Goal: Task Accomplishment & Management: Manage account settings

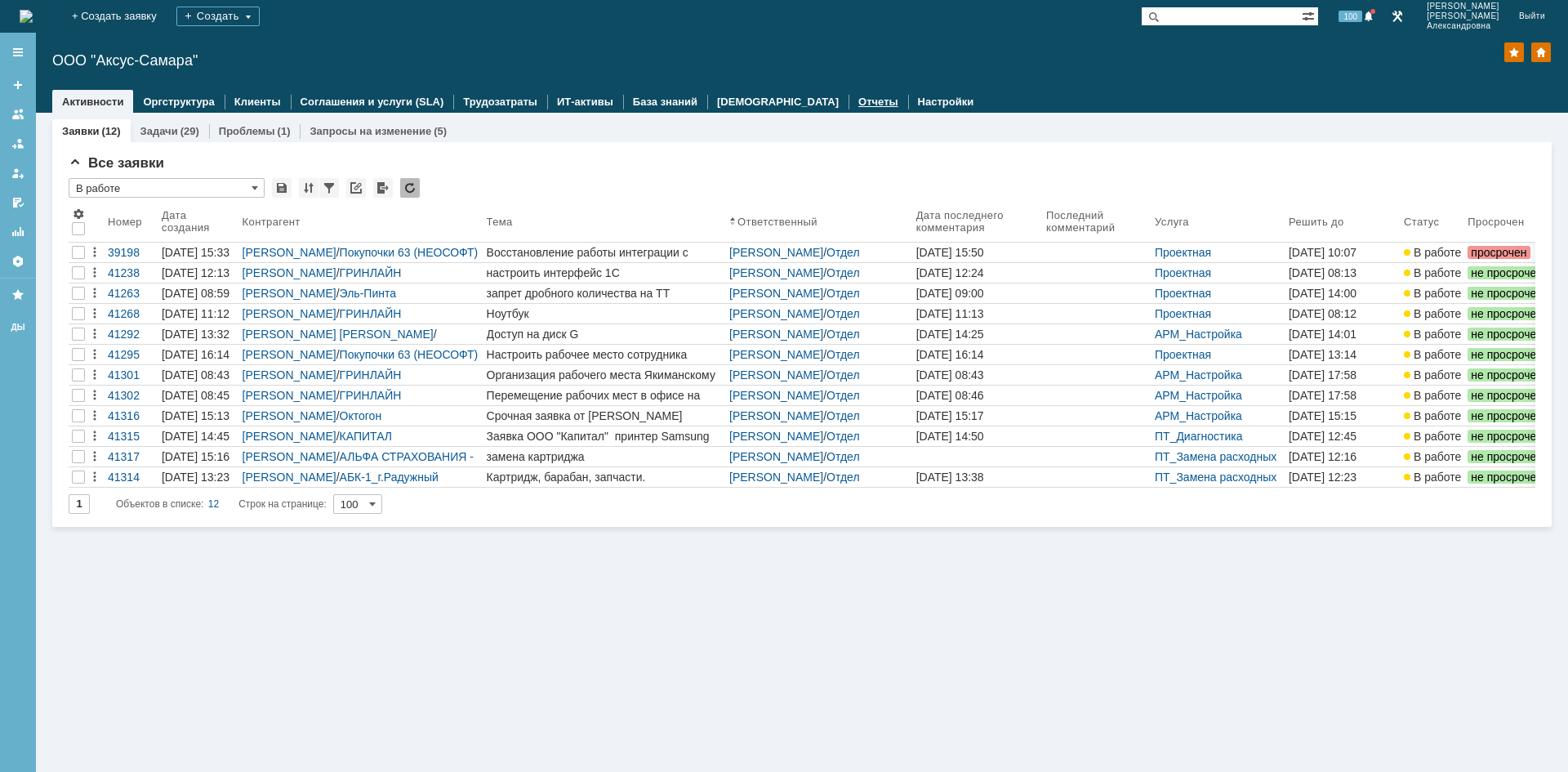
click at [858, 107] on link "Отчеты" at bounding box center [878, 102] width 40 height 12
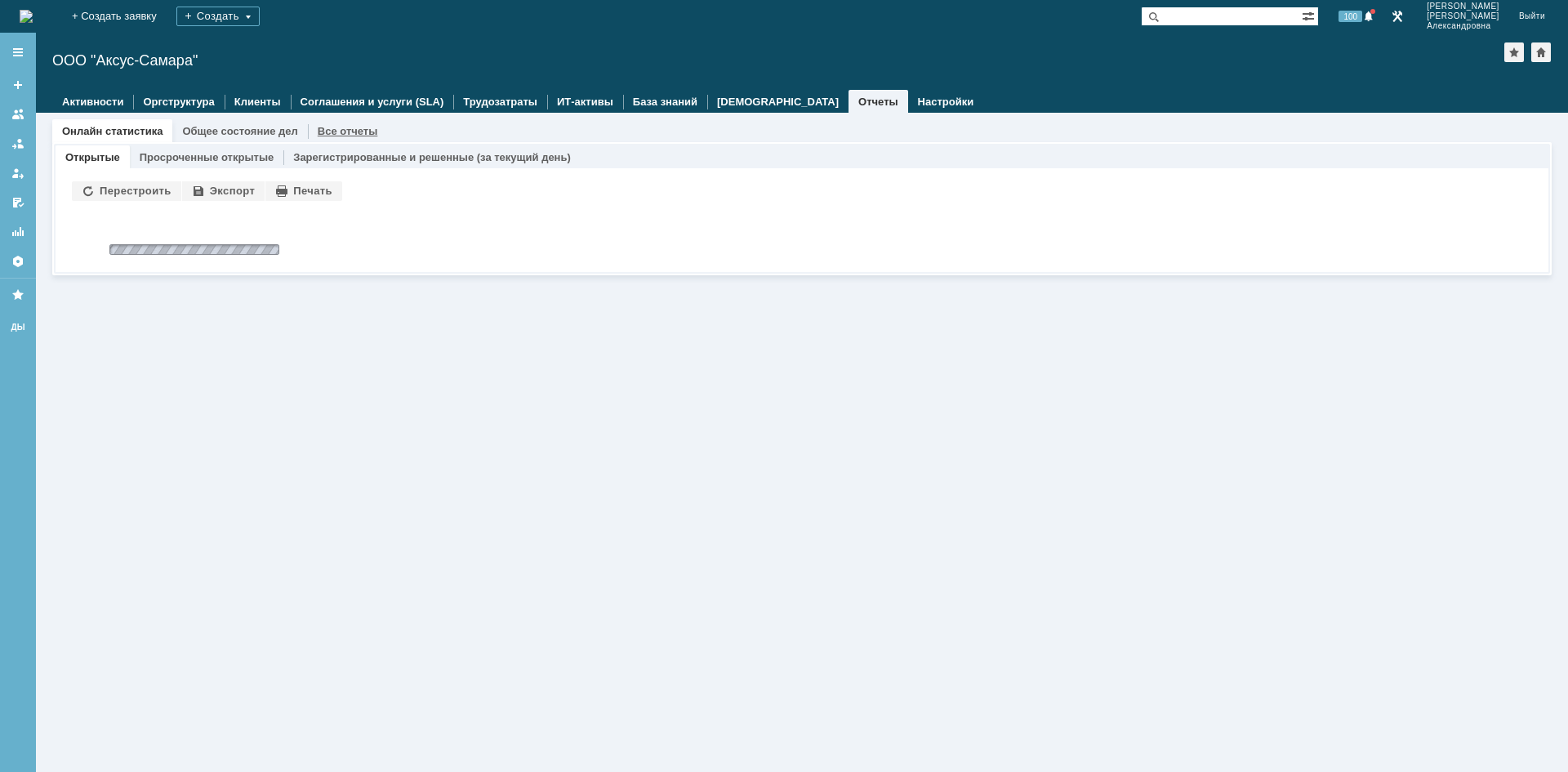
click at [335, 125] on link "Все отчеты" at bounding box center [348, 131] width 61 height 12
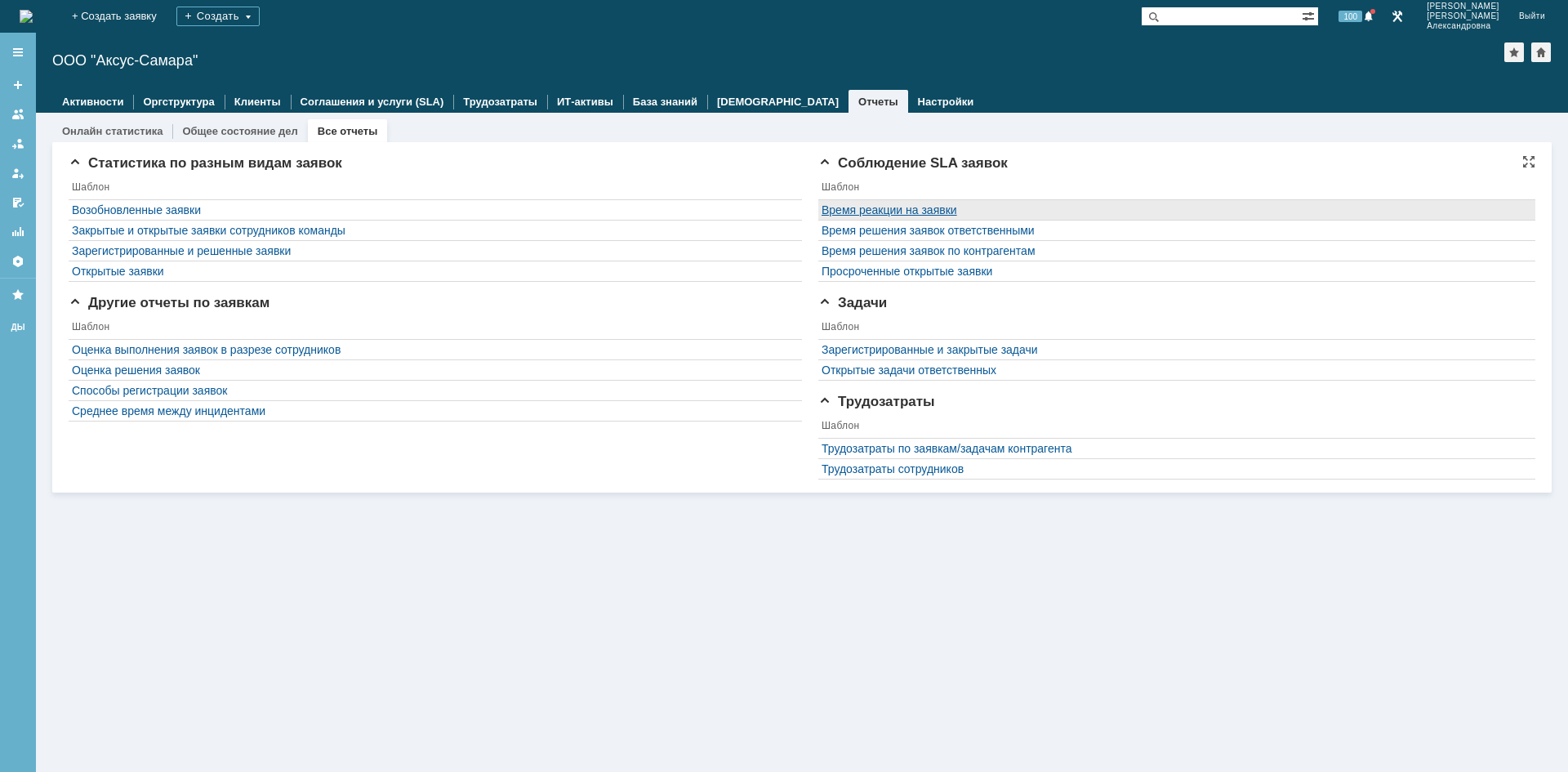
click at [919, 208] on link "Время реакции на заявки" at bounding box center [889, 209] width 135 height 13
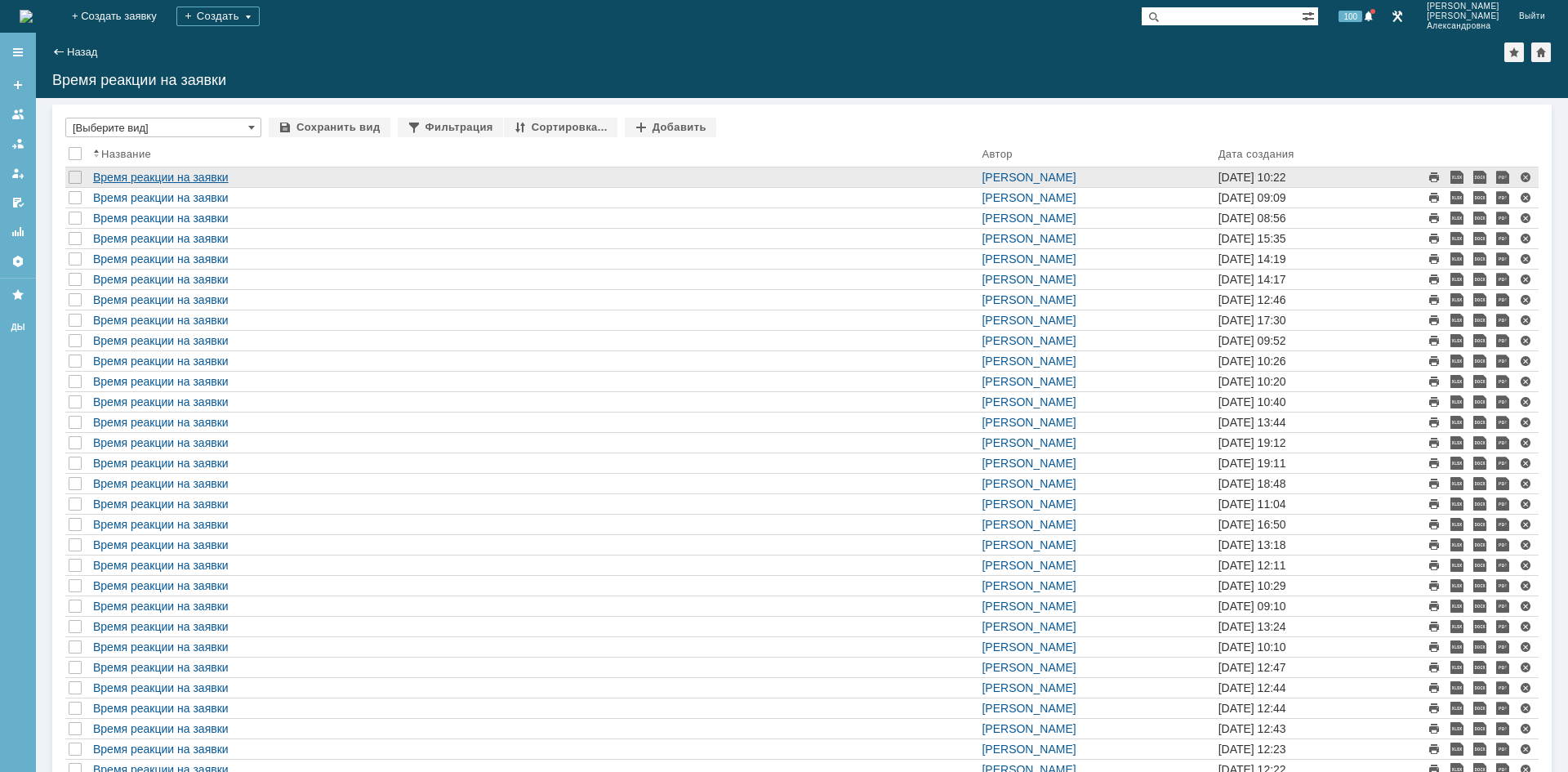
click at [208, 177] on link "Время реакции на заявки" at bounding box center [161, 177] width 135 height 13
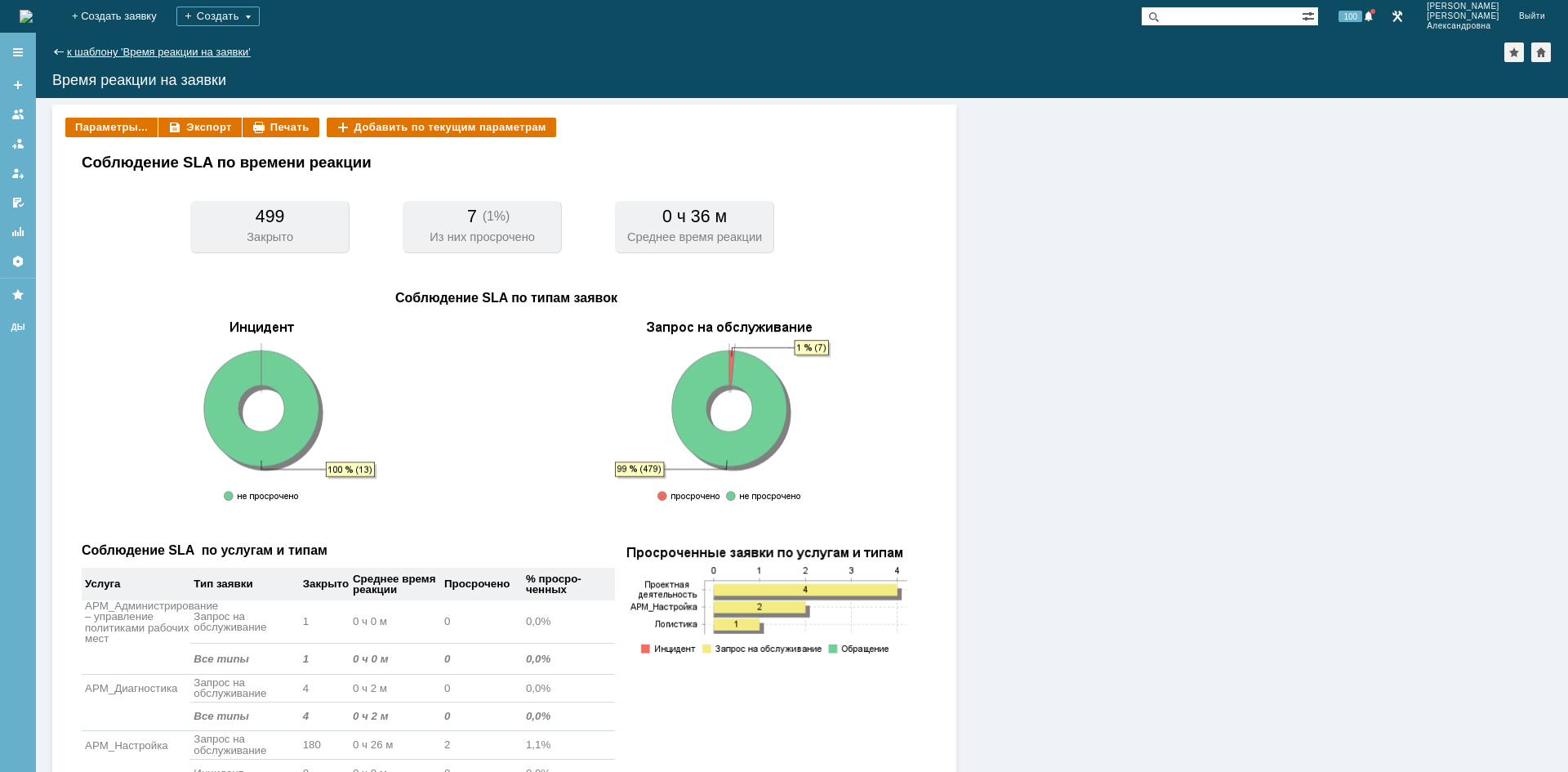
click at [110, 55] on link "к шаблону 'Время реакции на заявки'" at bounding box center [159, 52] width 184 height 12
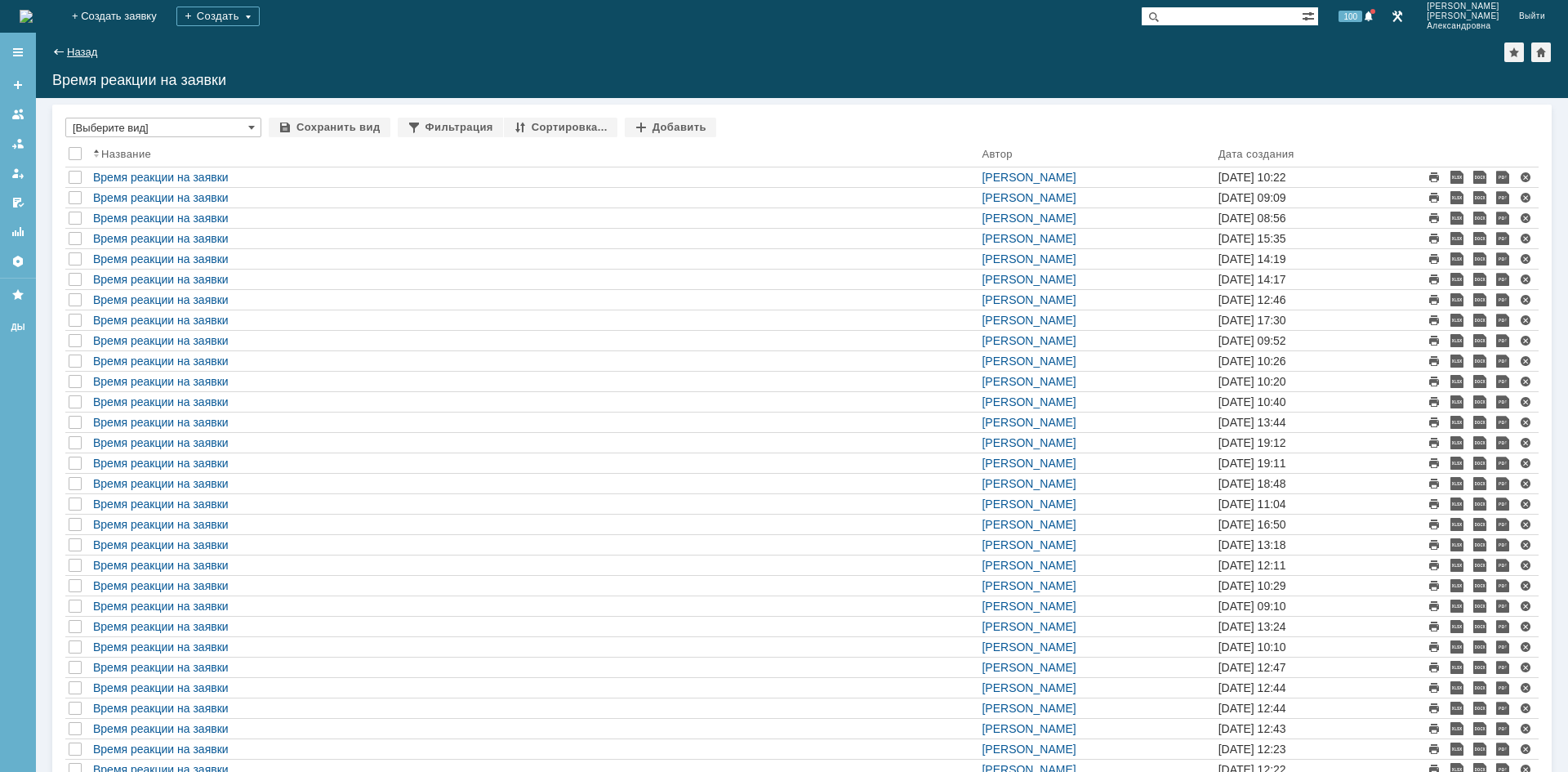
click at [95, 50] on link "Назад" at bounding box center [82, 52] width 30 height 12
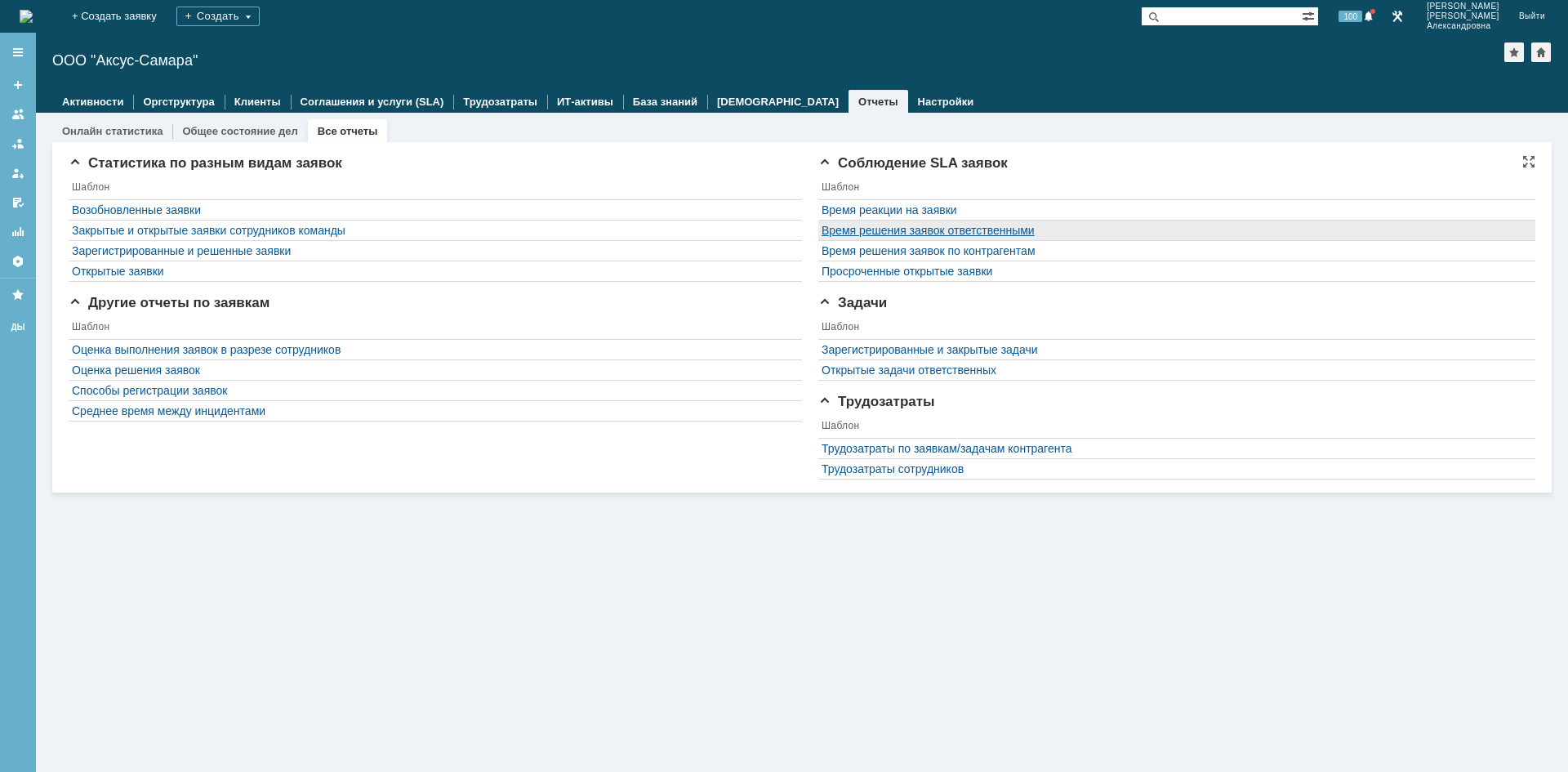
click at [940, 234] on link "Время решения заявок ответственными" at bounding box center [927, 230] width 213 height 13
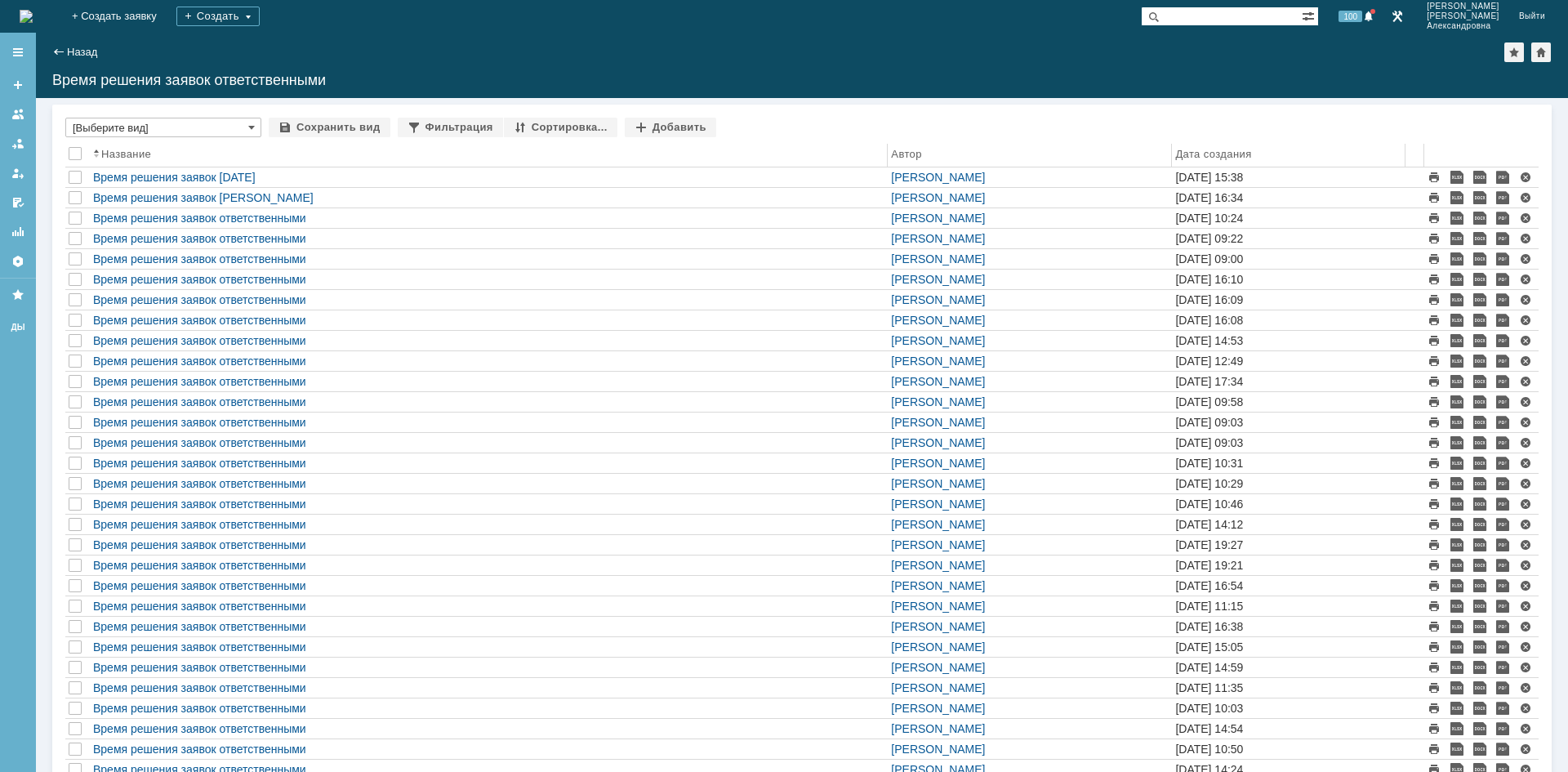
click at [1212, 146] on th "Дата создания" at bounding box center [1288, 155] width 234 height 23
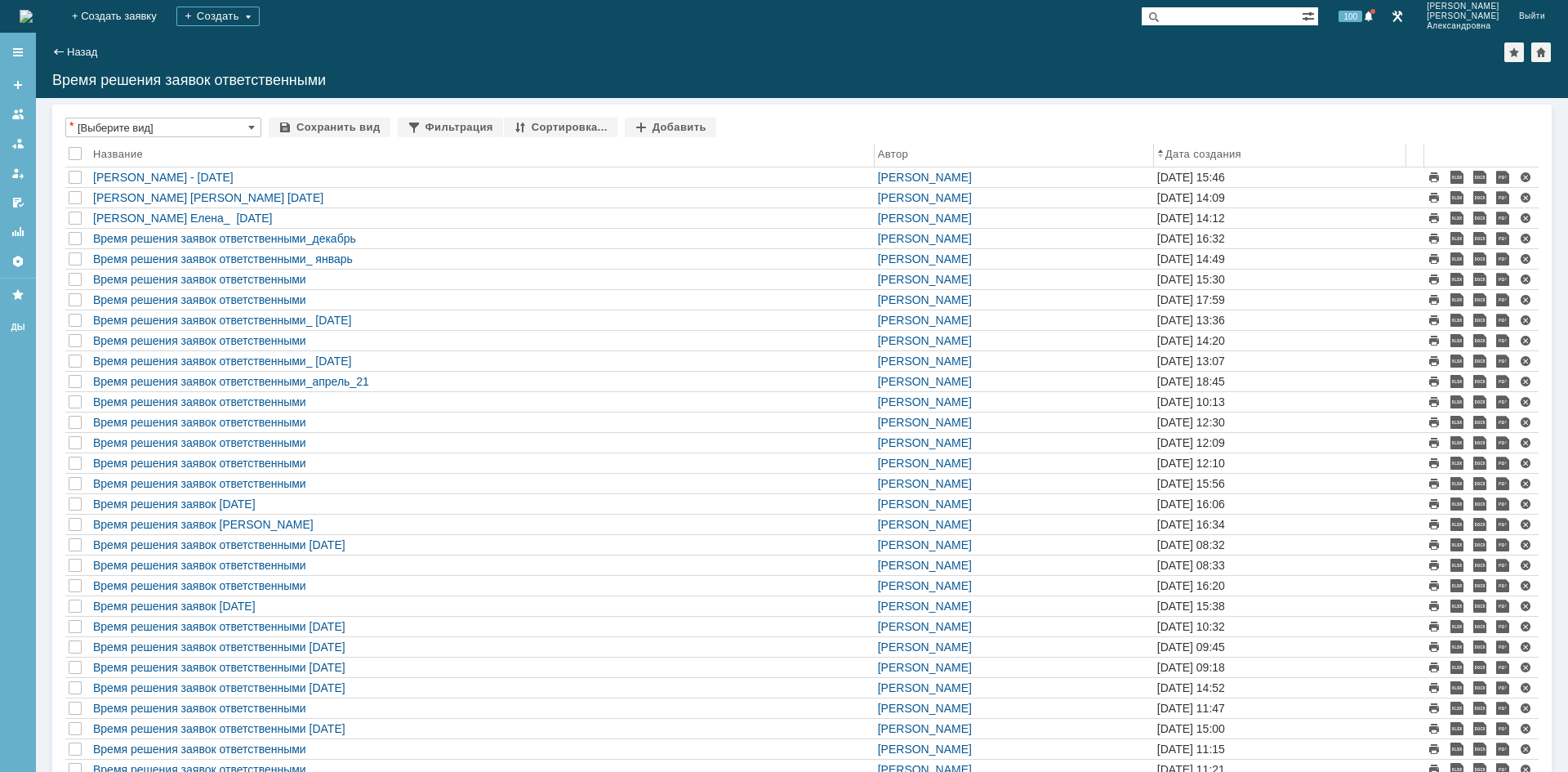
click at [1219, 151] on div "Дата создания" at bounding box center [1202, 154] width 76 height 12
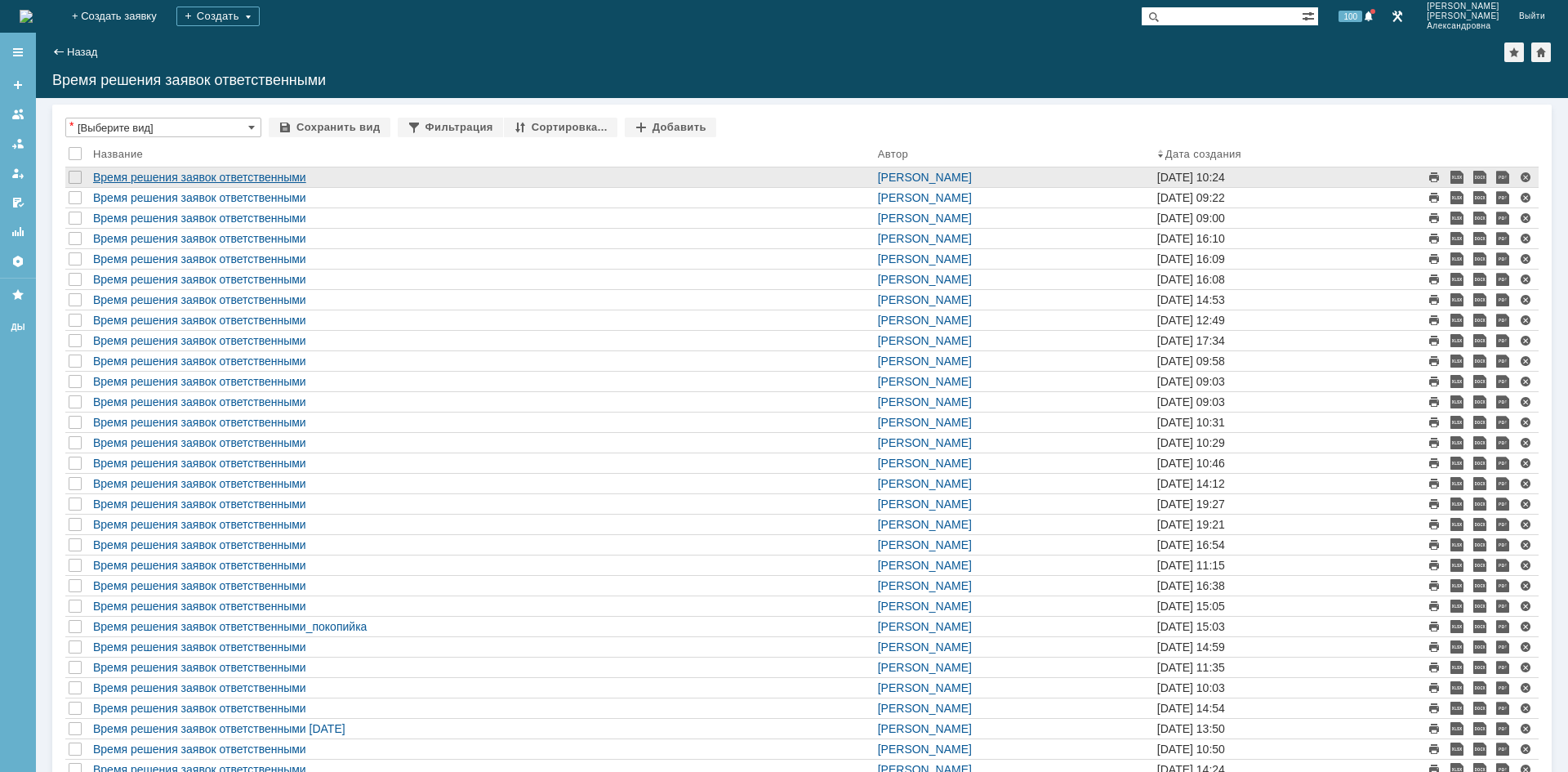
click at [233, 173] on link "Время решения заявок ответственными" at bounding box center [199, 177] width 213 height 13
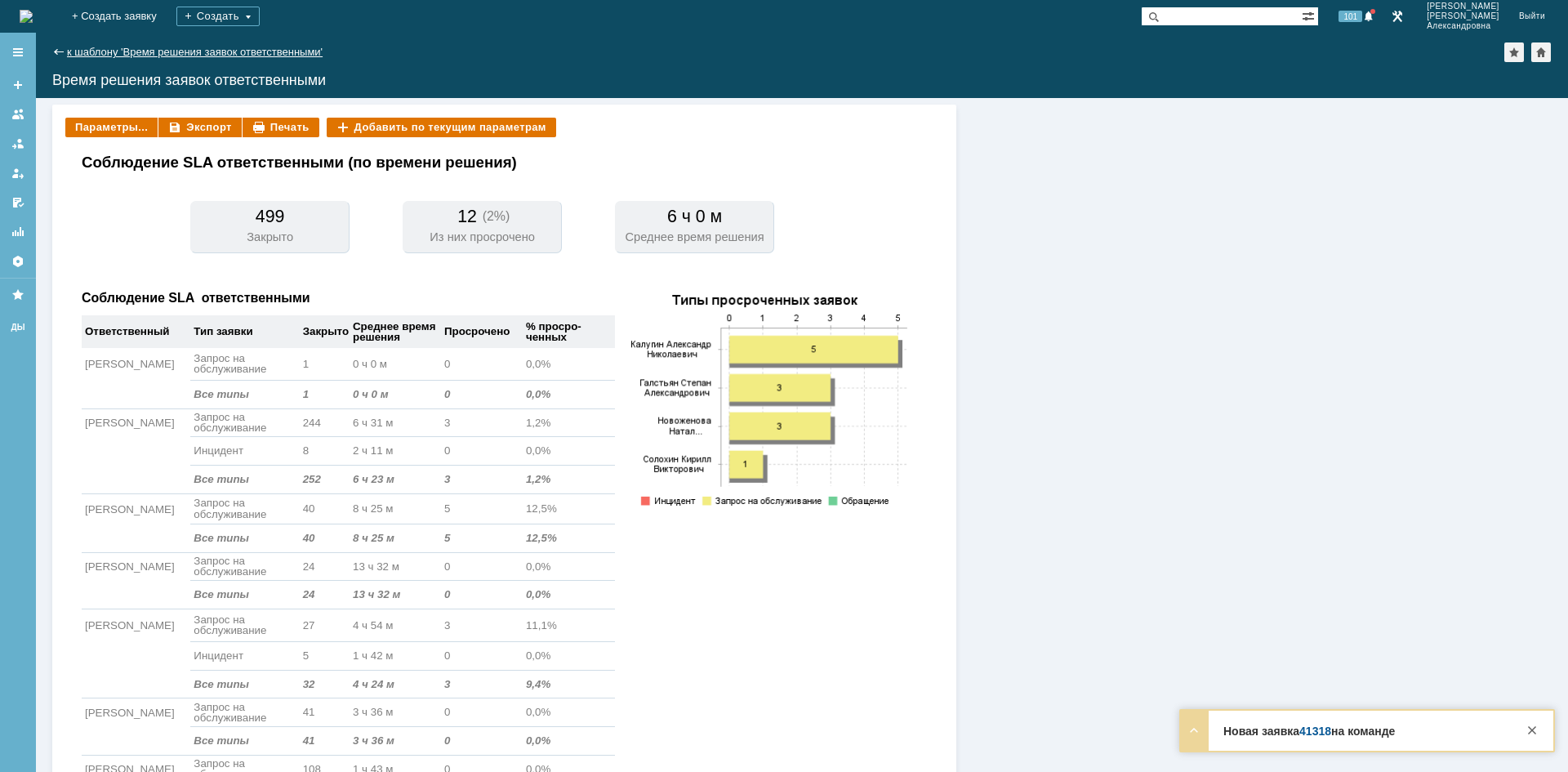
click at [100, 49] on link "к шаблону 'Время решения заявок ответственными'" at bounding box center [194, 52] width 255 height 12
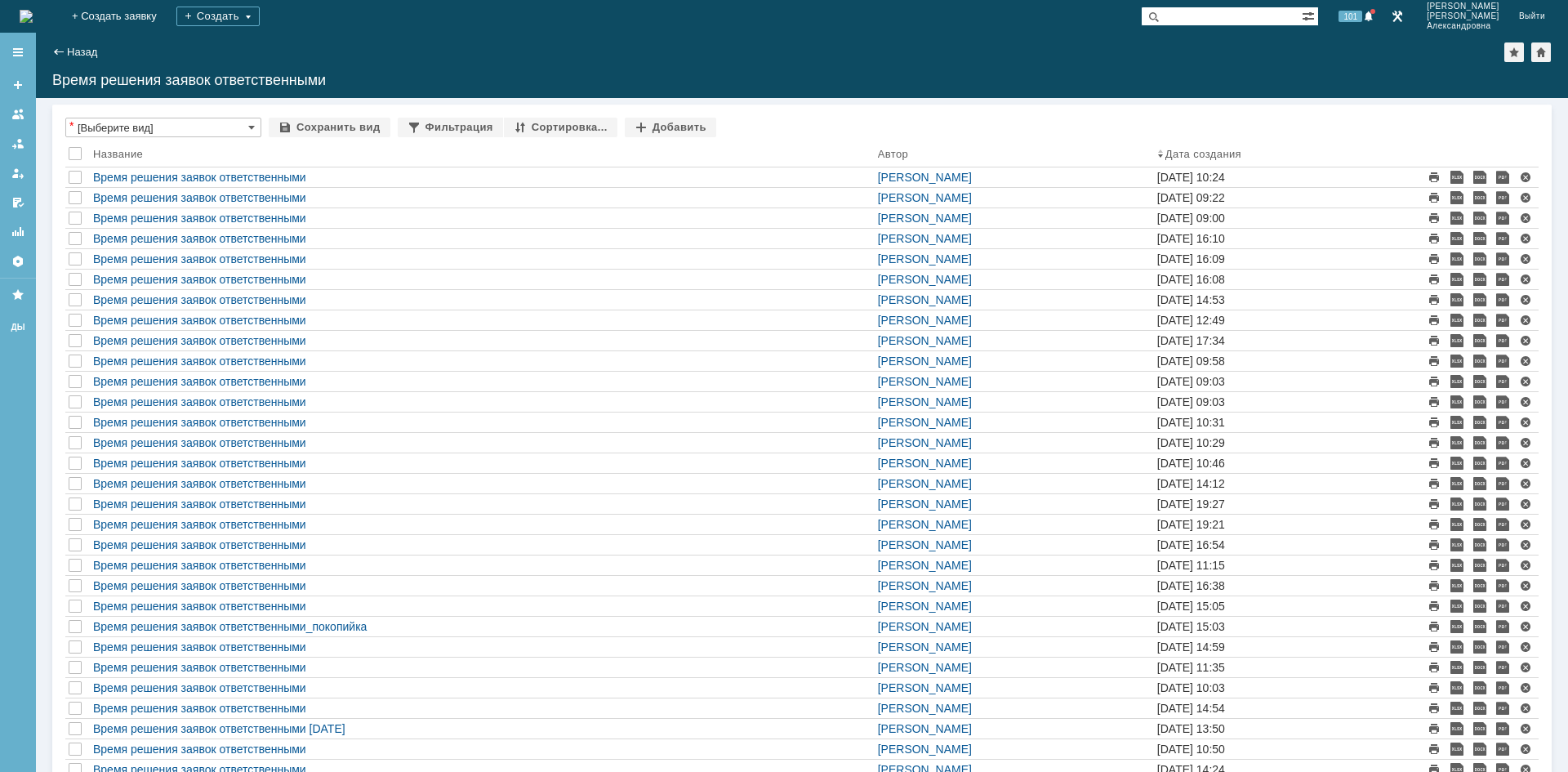
click at [23, 17] on img at bounding box center [26, 16] width 13 height 13
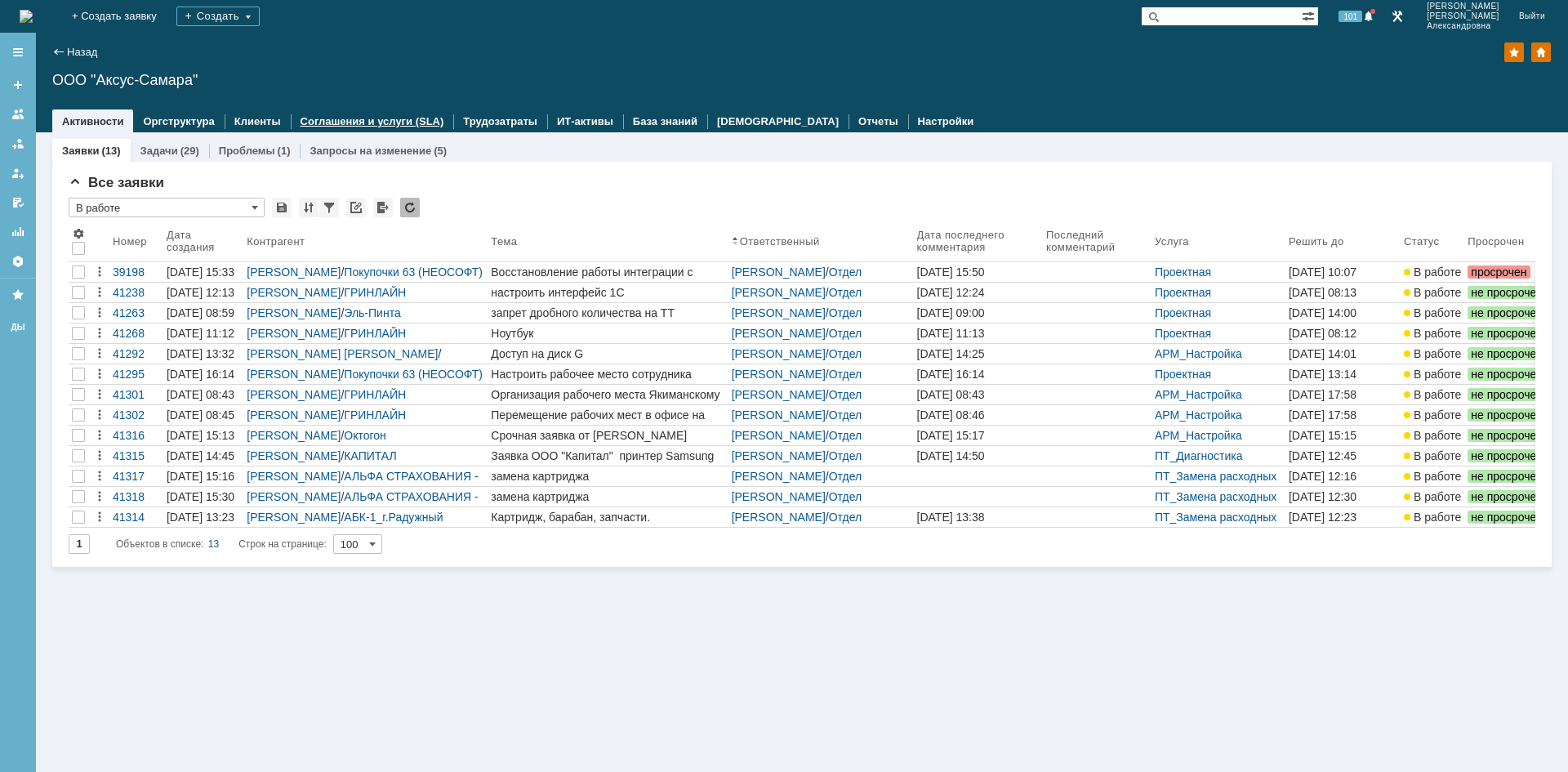
click at [325, 122] on link "Соглашения и услуги (SLA)" at bounding box center [372, 122] width 144 height 12
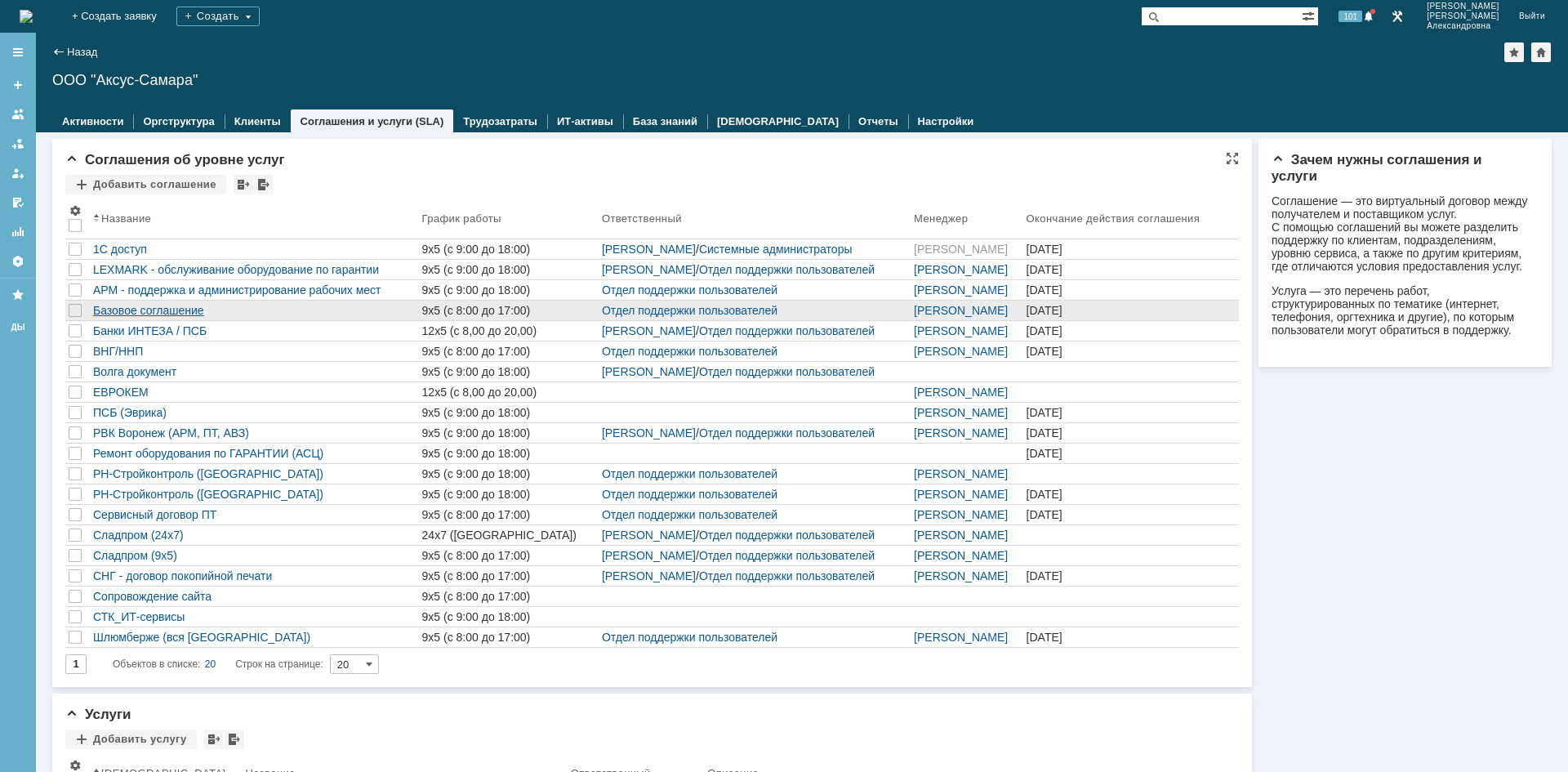
click at [208, 304] on div "Базовое соглашение" at bounding box center [254, 310] width 322 height 13
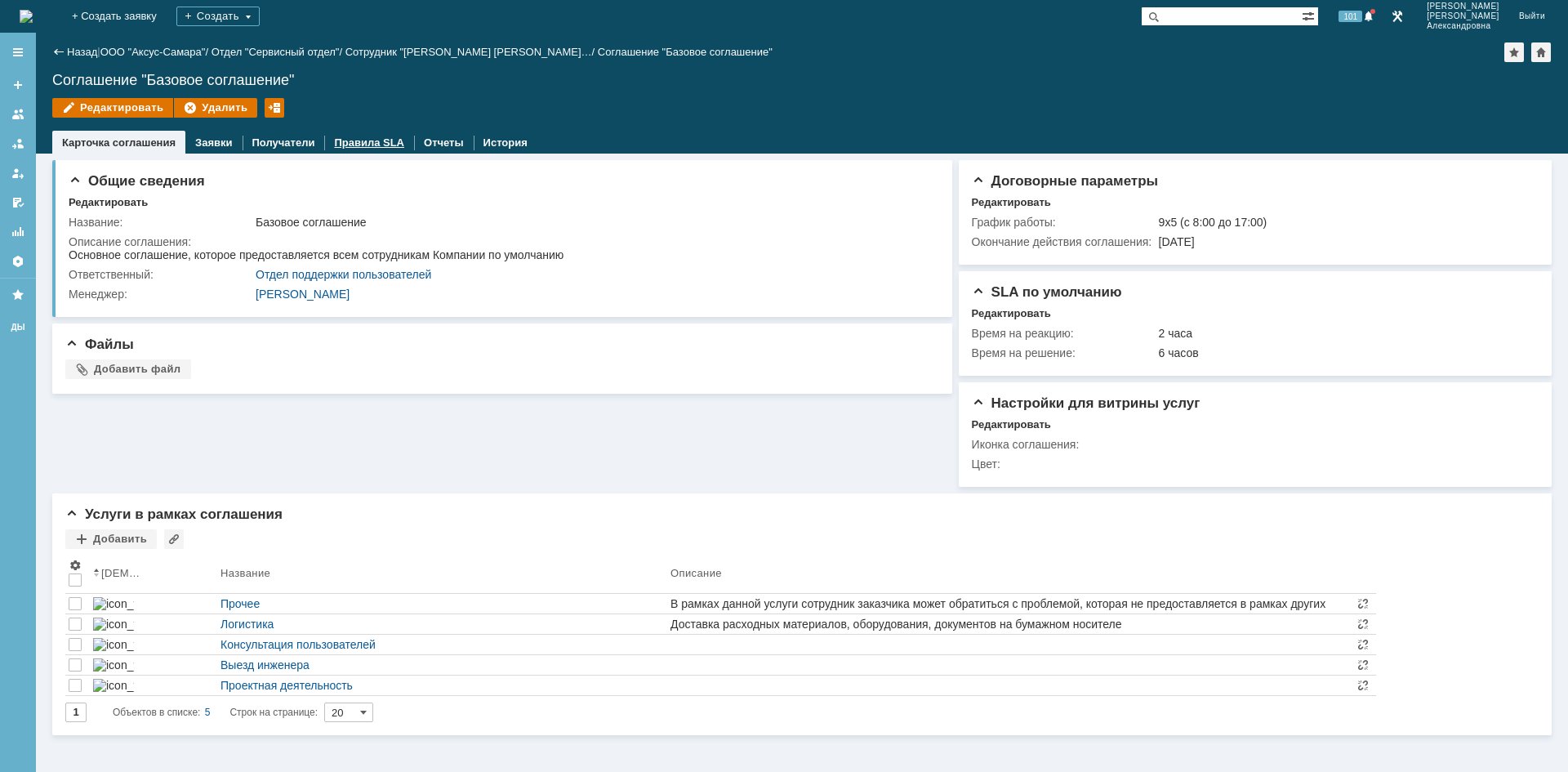
click at [338, 140] on link "Правила SLA" at bounding box center [369, 142] width 70 height 12
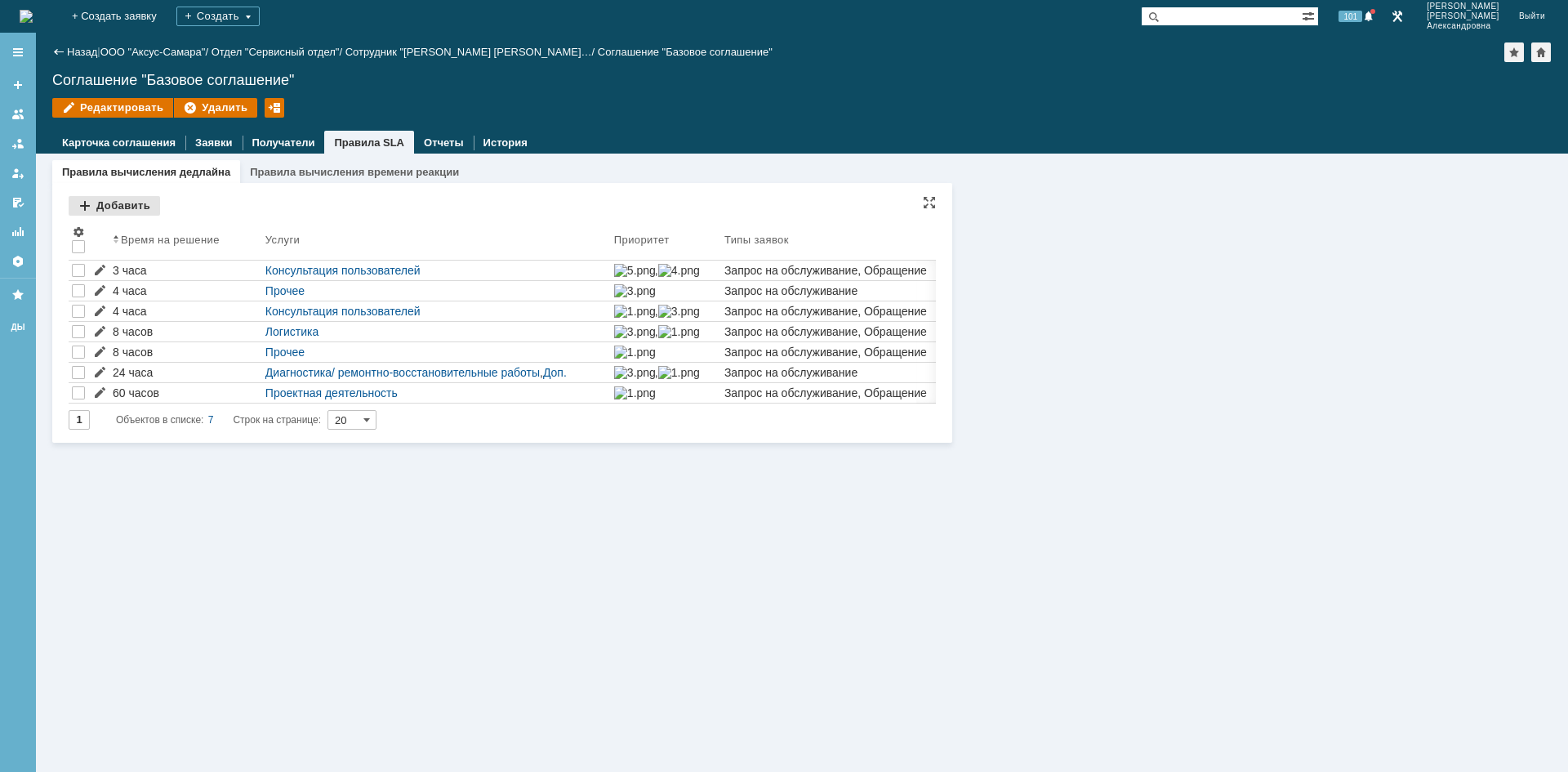
click at [102, 200] on div "Добавить" at bounding box center [114, 206] width 91 height 20
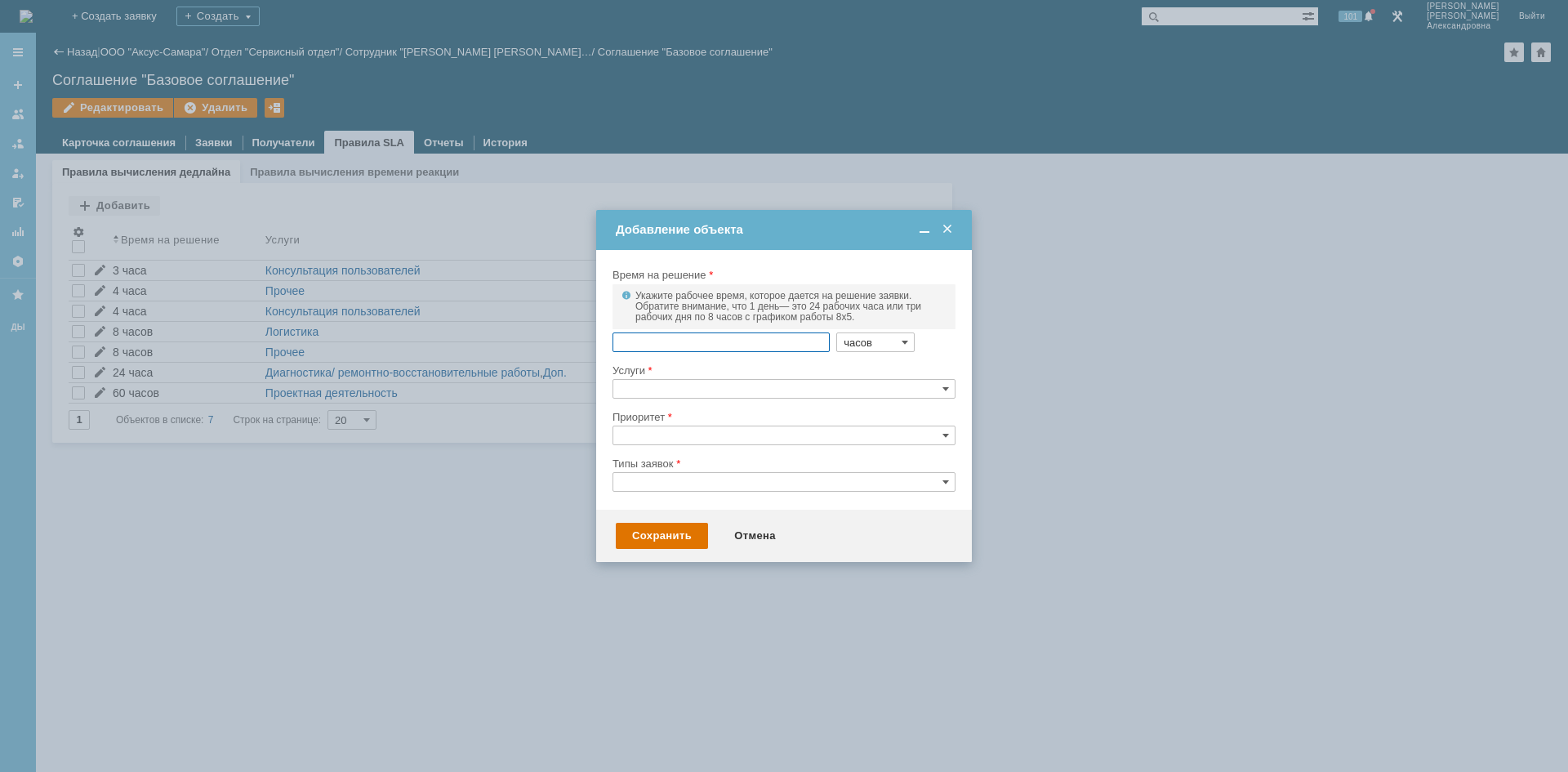
click at [905, 341] on input "часов" at bounding box center [875, 342] width 78 height 20
click at [865, 426] on span "недель" at bounding box center [866, 421] width 63 height 13
type input "недель"
click at [656, 337] on input "text" at bounding box center [721, 342] width 217 height 20
type input "15"
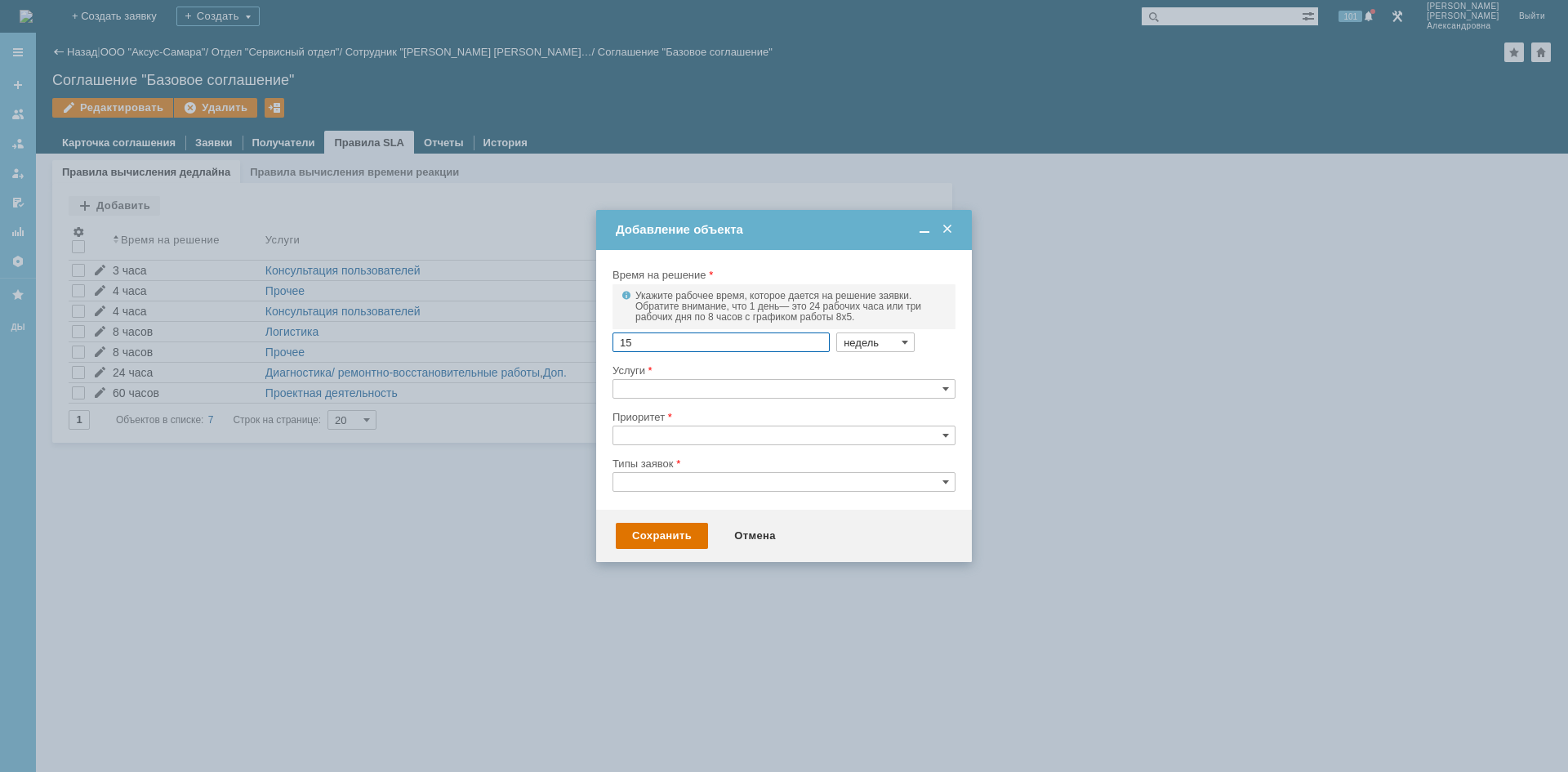
click at [671, 381] on input "text" at bounding box center [783, 388] width 343 height 20
click at [710, 468] on span "Проектная деятельность" at bounding box center [794, 467] width 307 height 13
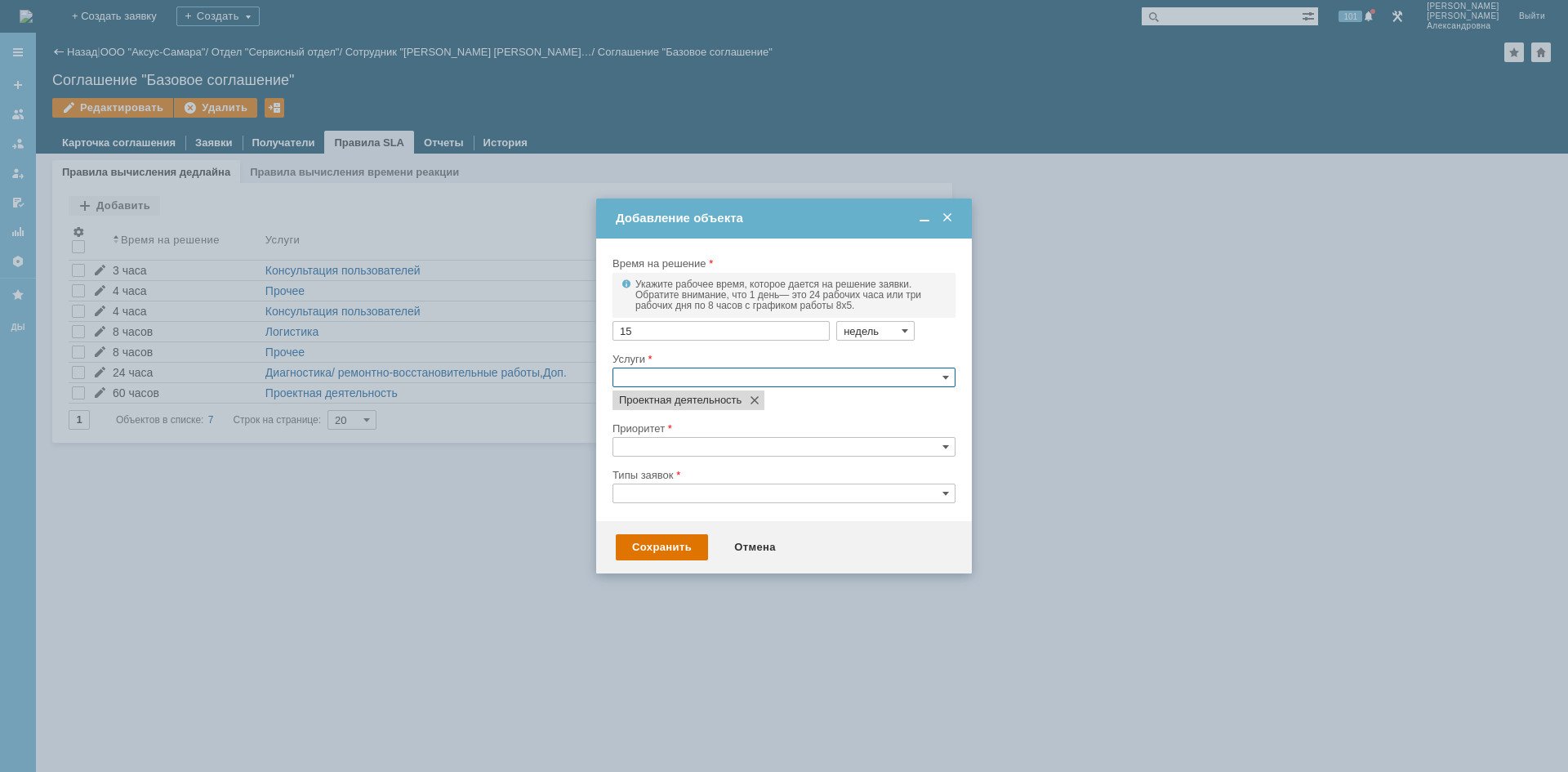
click at [811, 652] on div at bounding box center [784, 386] width 1568 height 772
click at [678, 445] on input "text" at bounding box center [783, 446] width 343 height 20
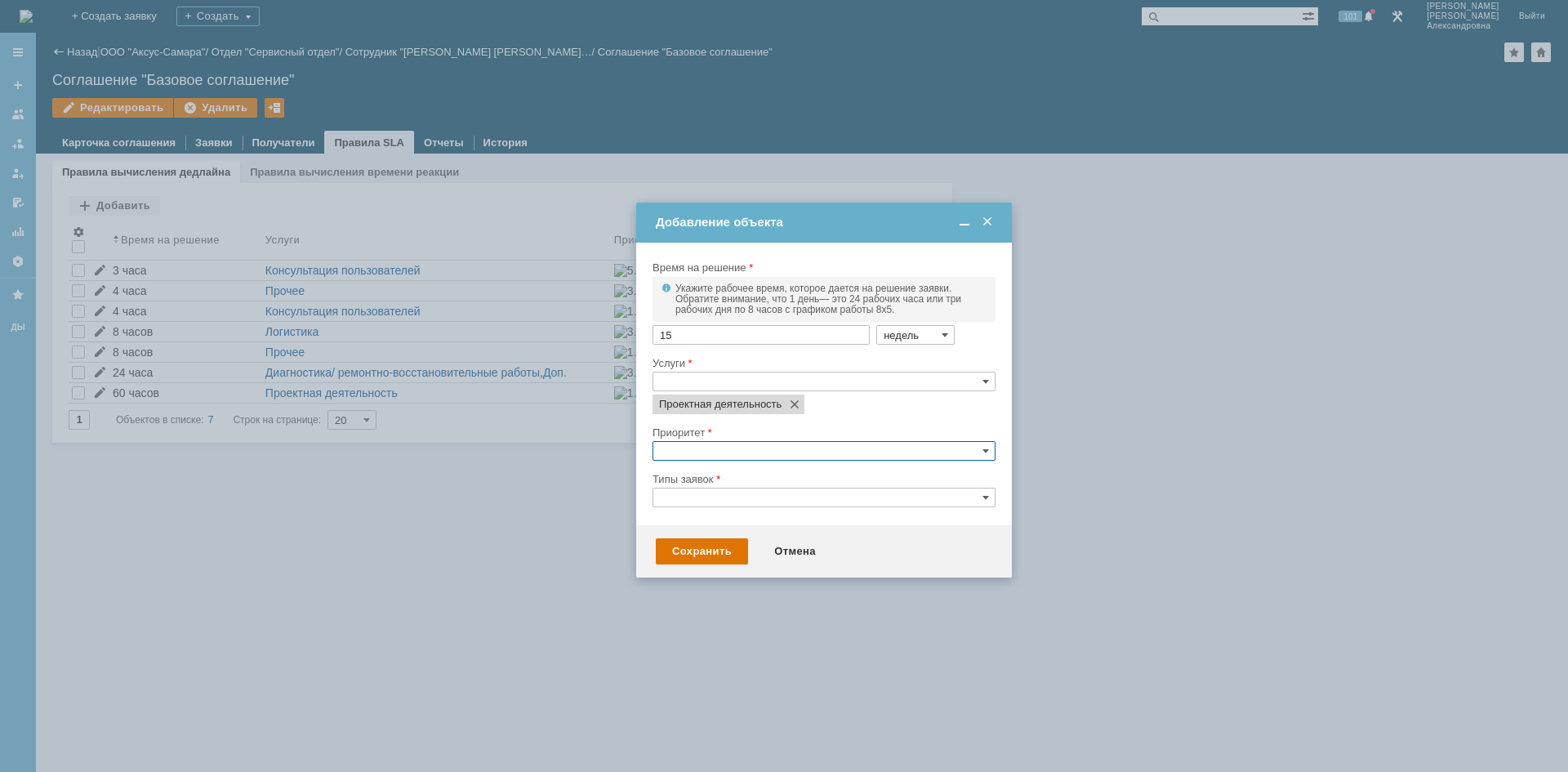
drag, startPoint x: 769, startPoint y: 206, endPoint x: 809, endPoint y: 210, distance: 40.2
click at [809, 210] on td "Добавление объекта" at bounding box center [824, 222] width 376 height 40
click at [746, 456] on input "text" at bounding box center [823, 451] width 343 height 20
click at [716, 533] on span "4. Минимальный" at bounding box center [834, 530] width 307 height 13
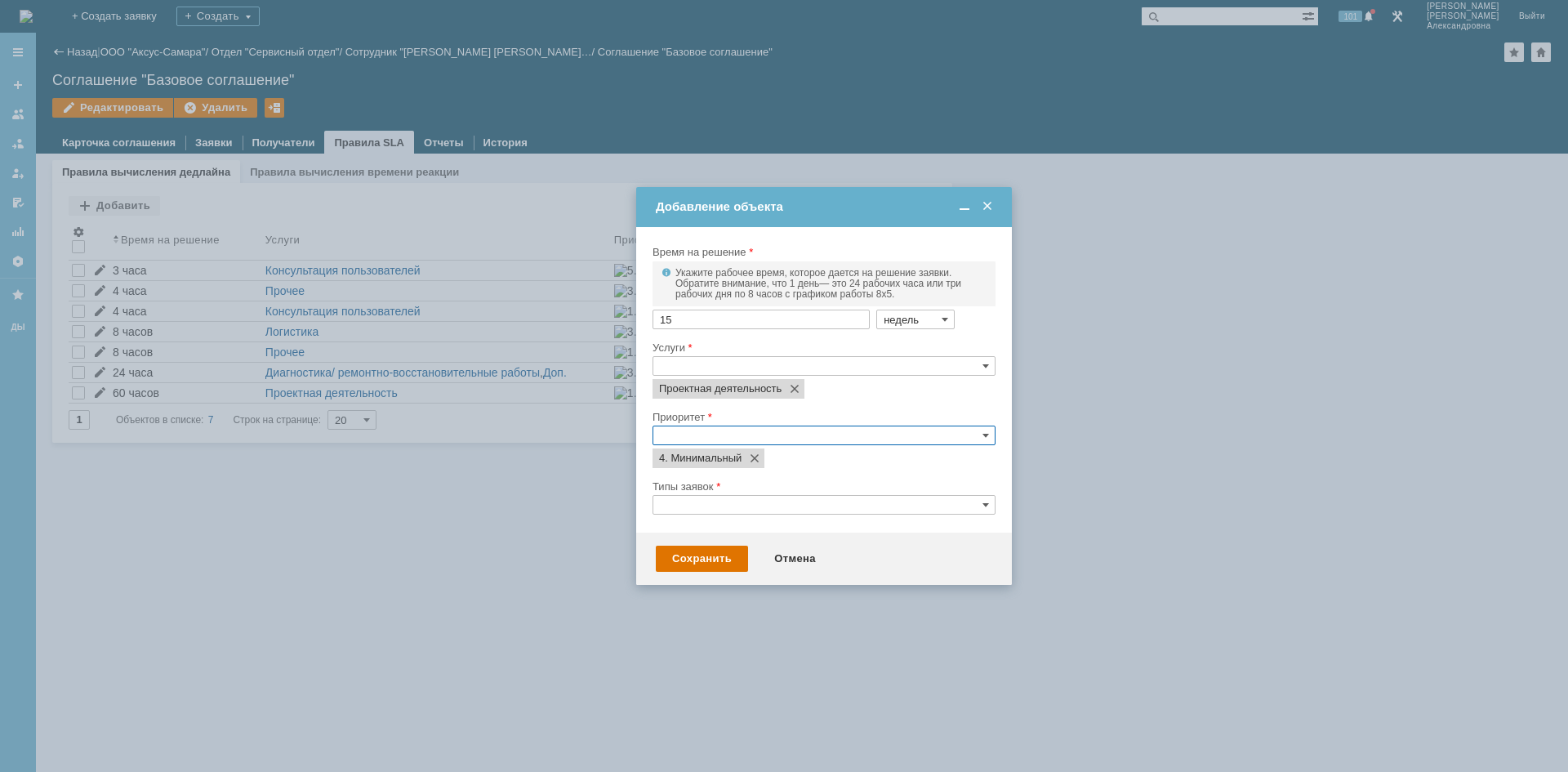
click at [745, 609] on div at bounding box center [784, 386] width 1568 height 772
click at [718, 501] on input "text" at bounding box center [823, 505] width 343 height 20
click at [718, 526] on span "Запрос на обслуживание" at bounding box center [834, 527] width 307 height 13
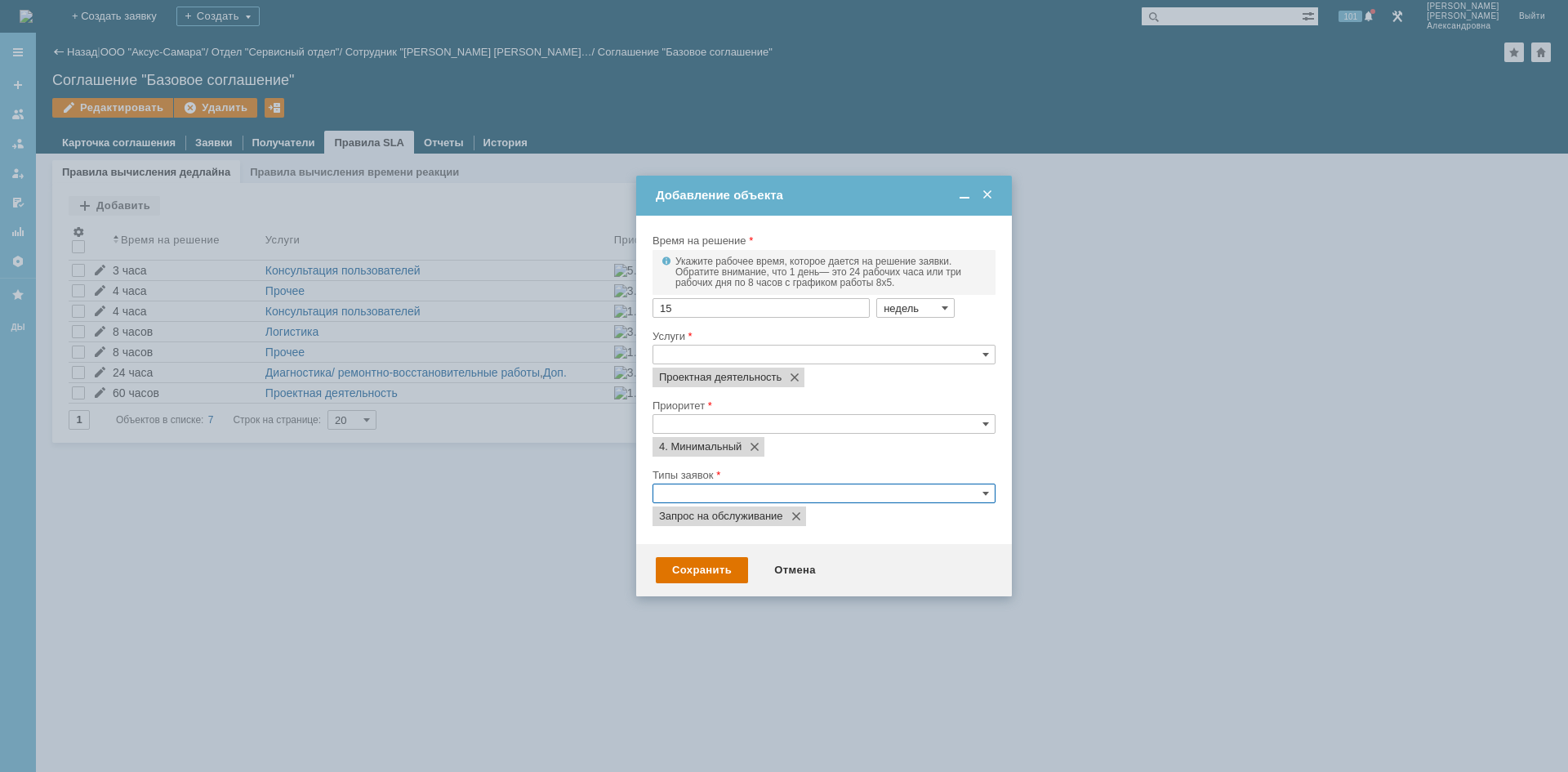
click at [1156, 656] on div at bounding box center [784, 386] width 1568 height 772
click at [989, 203] on td "Добавление объекта" at bounding box center [824, 195] width 376 height 40
drag, startPoint x: 982, startPoint y: 188, endPoint x: 964, endPoint y: 189, distance: 18.0
click at [982, 188] on span at bounding box center [987, 193] width 16 height 15
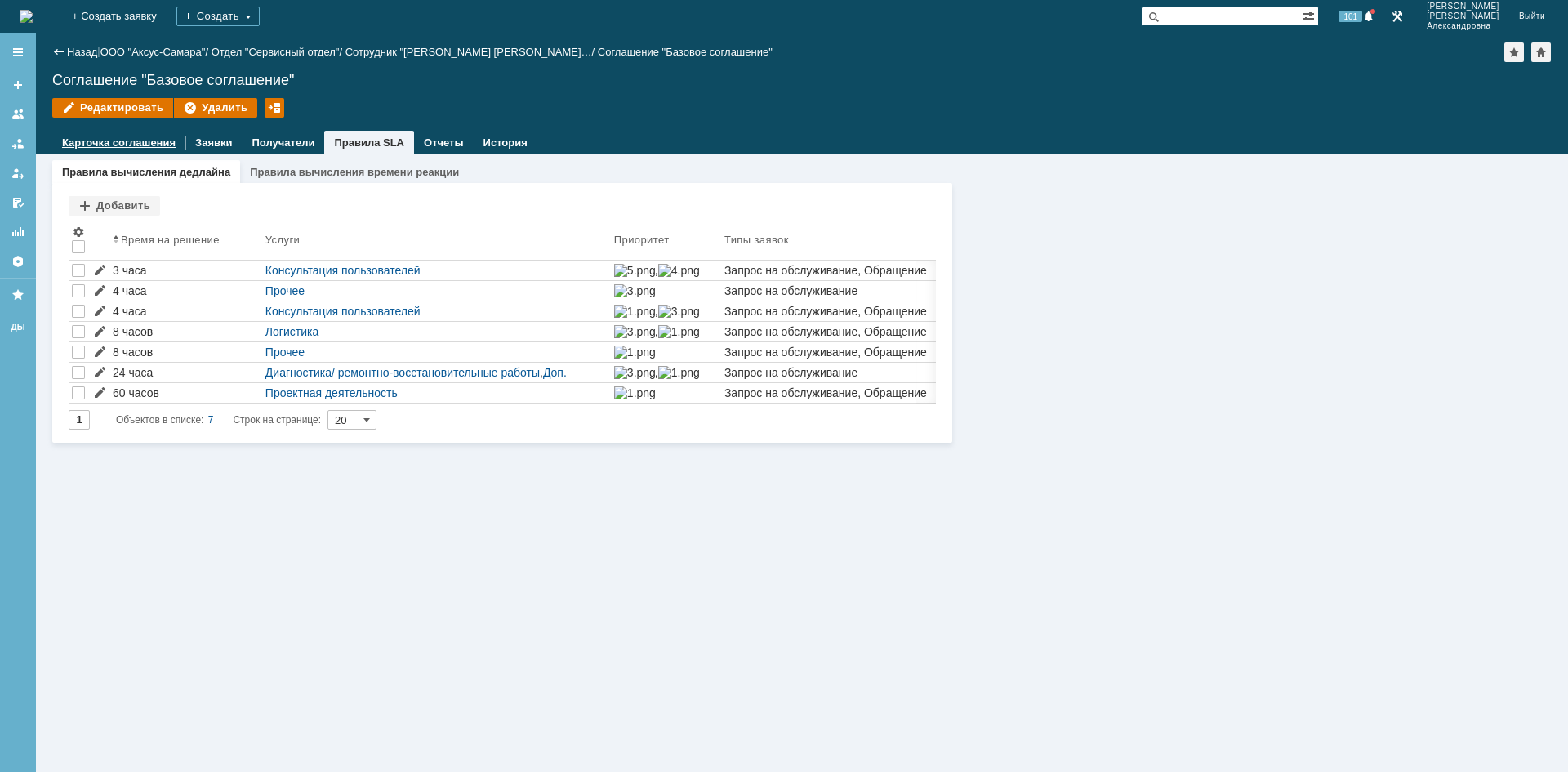
click at [83, 141] on link "Карточка соглашения" at bounding box center [118, 142] width 114 height 12
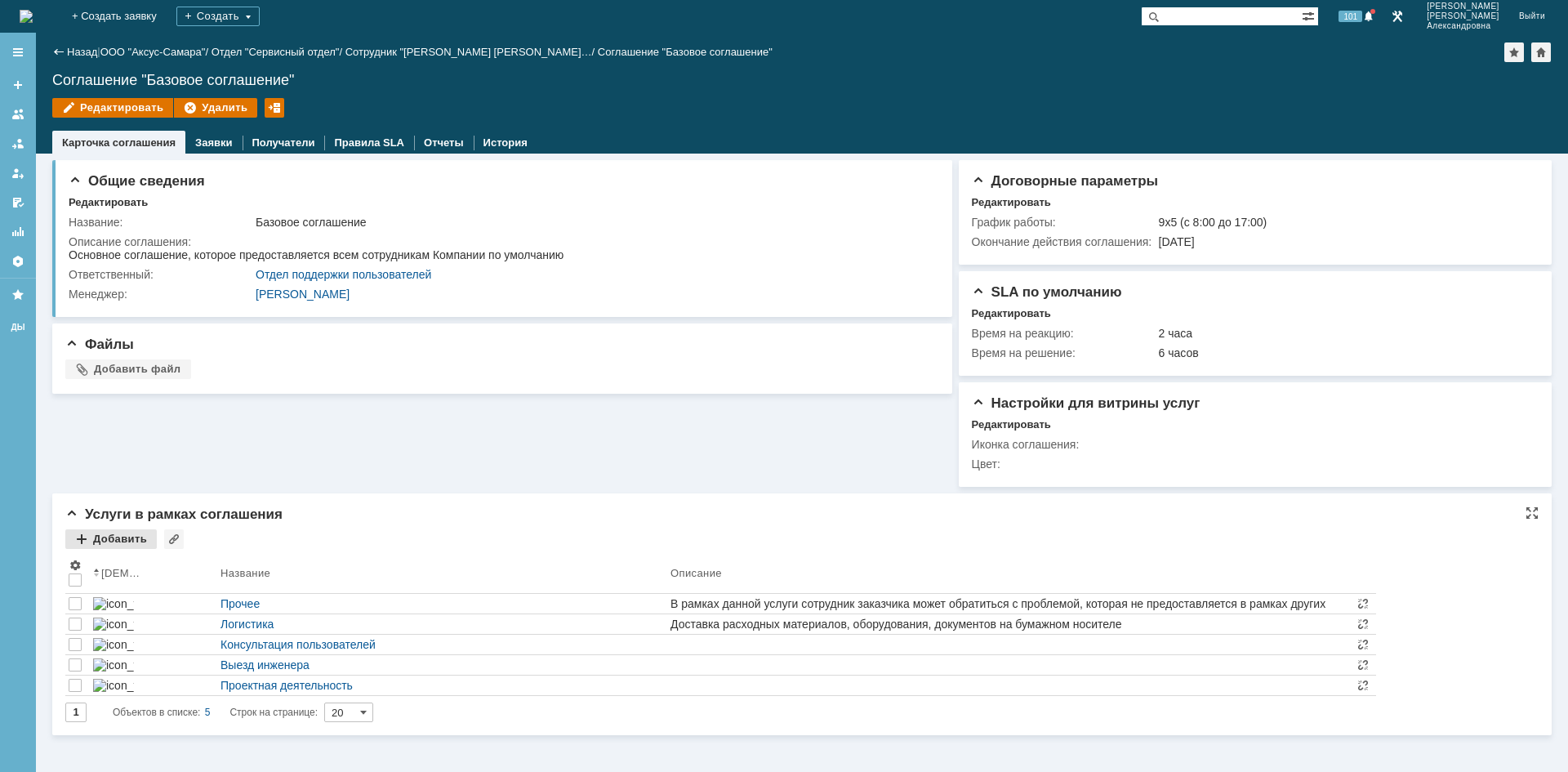
click at [108, 541] on div "Добавить" at bounding box center [110, 538] width 91 height 20
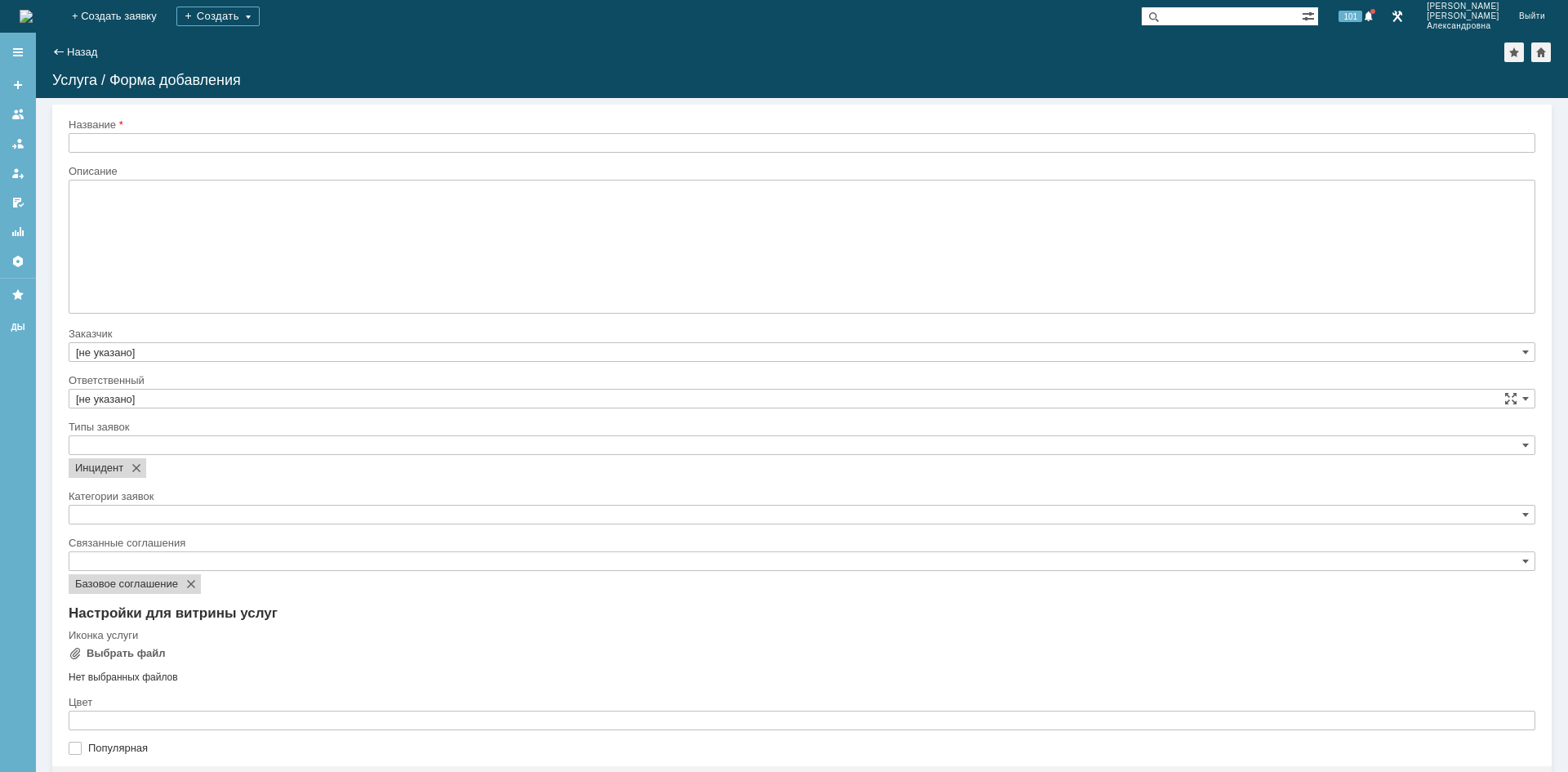
click at [126, 144] on input "text" at bounding box center [801, 142] width 1466 height 20
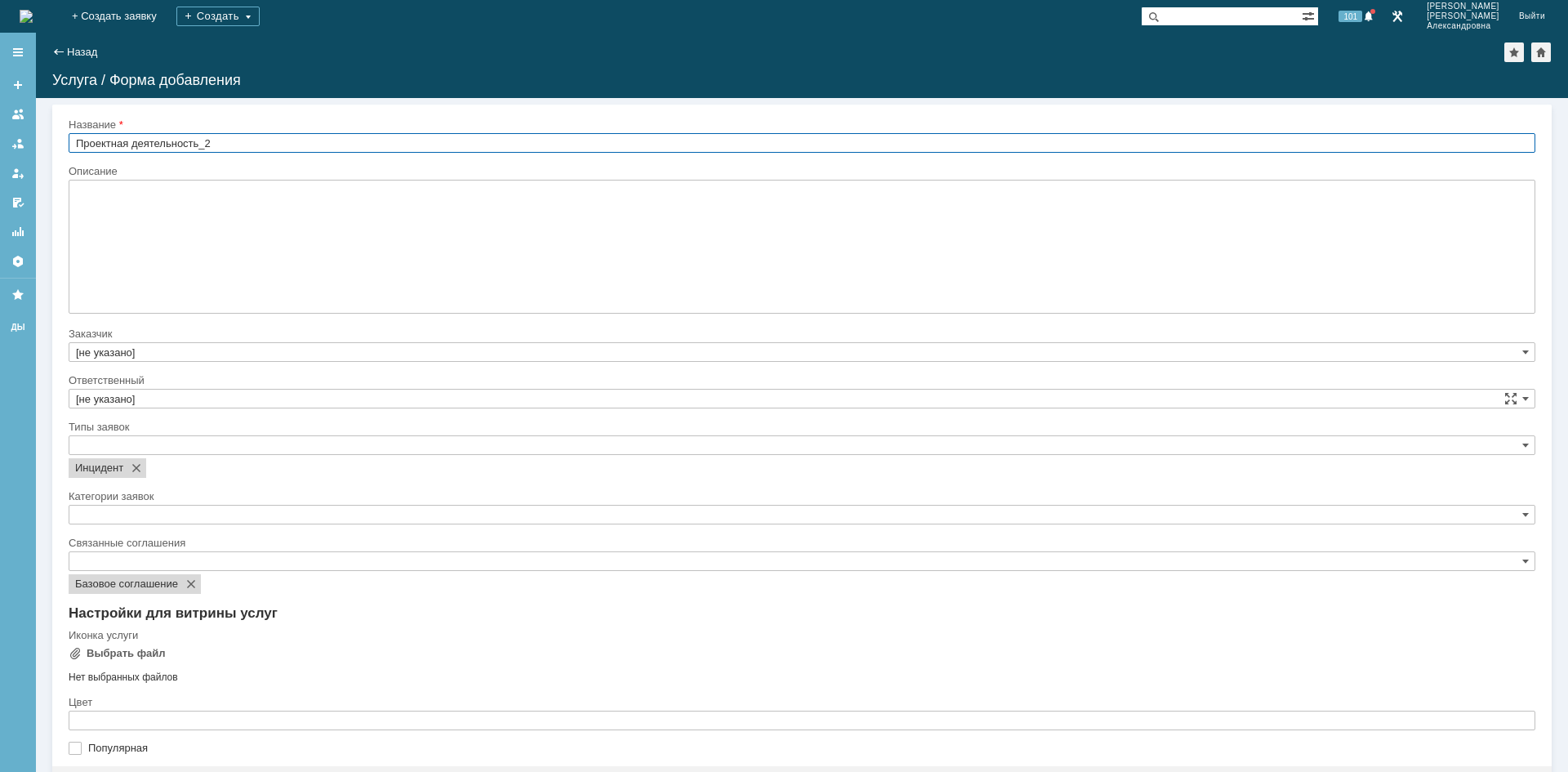
type input "Проектная деятельность_2"
click at [160, 450] on input "text" at bounding box center [801, 445] width 1466 height 20
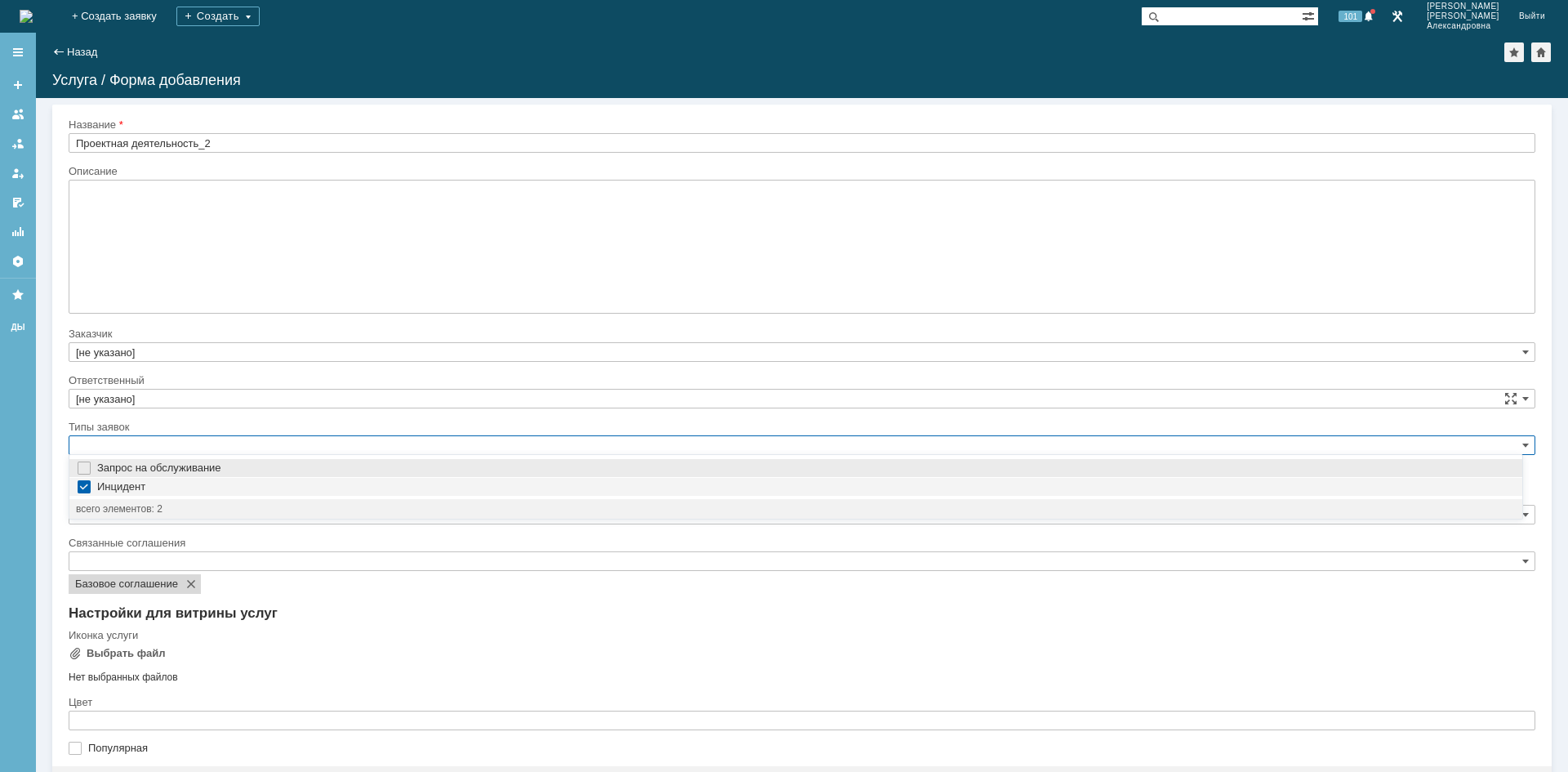
click at [103, 472] on span "Запрос на обслуживание" at bounding box center [806, 467] width 1418 height 13
click at [91, 484] on div "Инцидент" at bounding box center [795, 486] width 1453 height 18
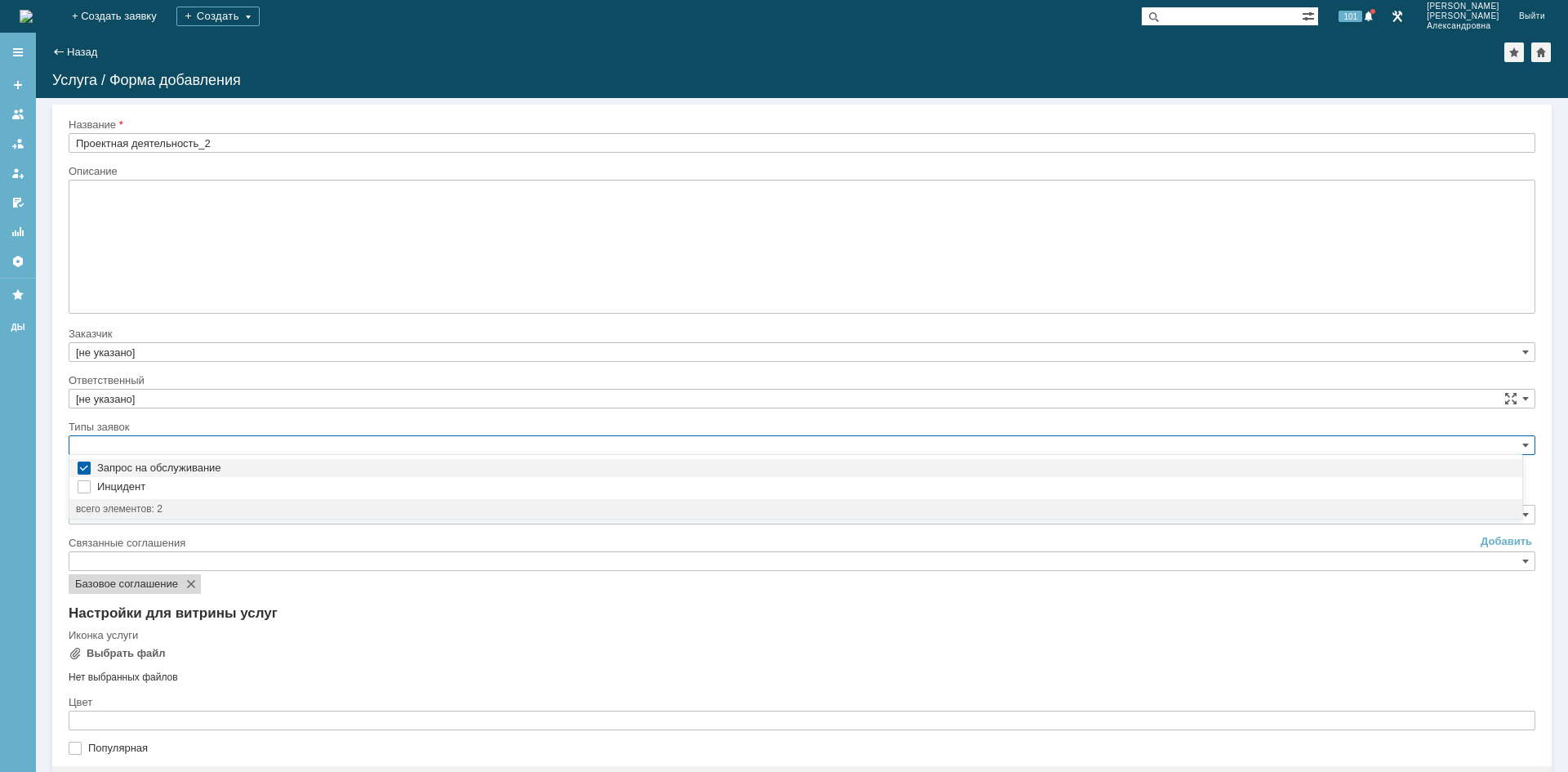
click at [243, 538] on div "Связанные соглашения" at bounding box center [800, 543] width 1463 height 10
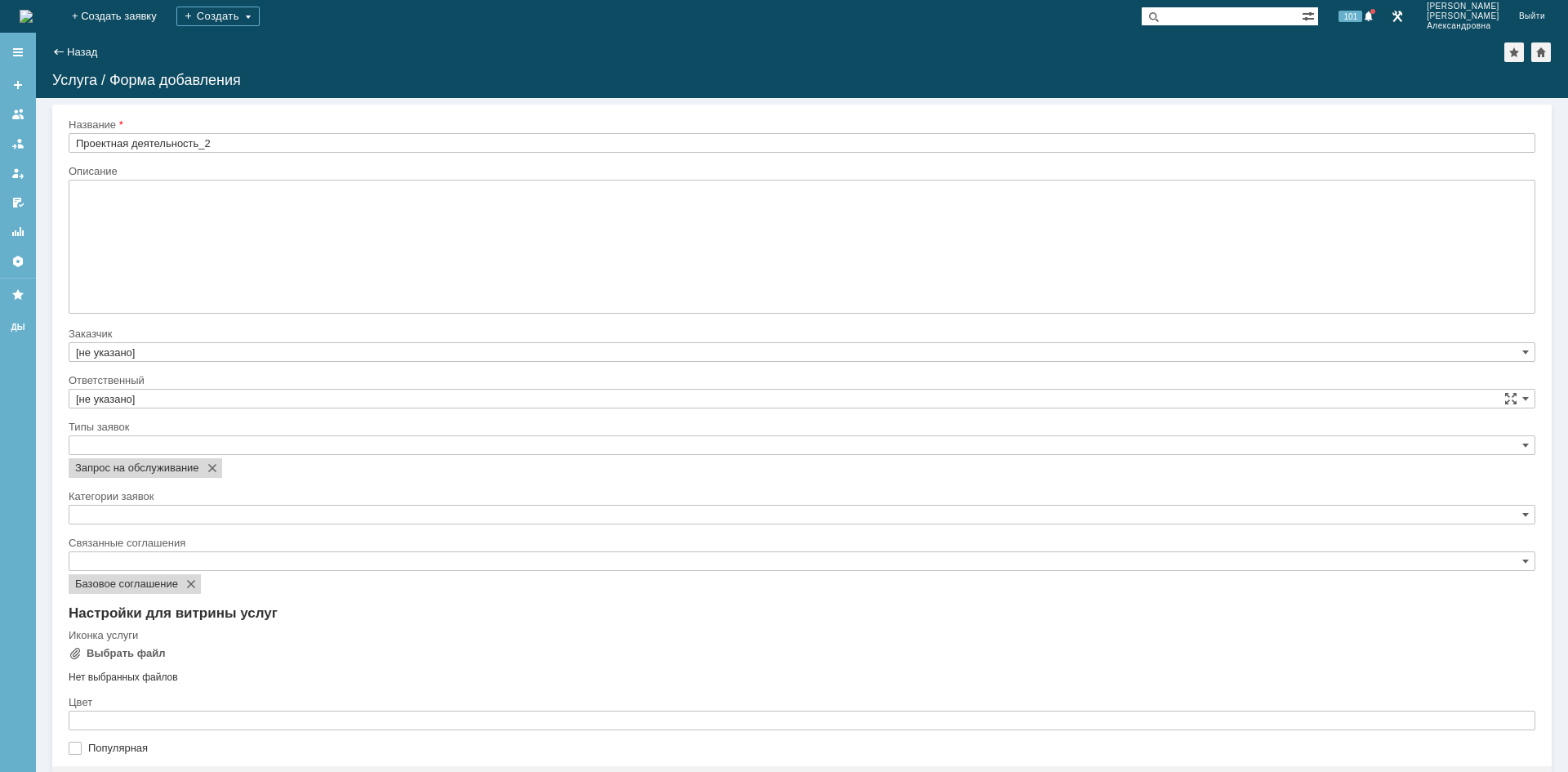
click at [130, 511] on input "text" at bounding box center [801, 514] width 1466 height 20
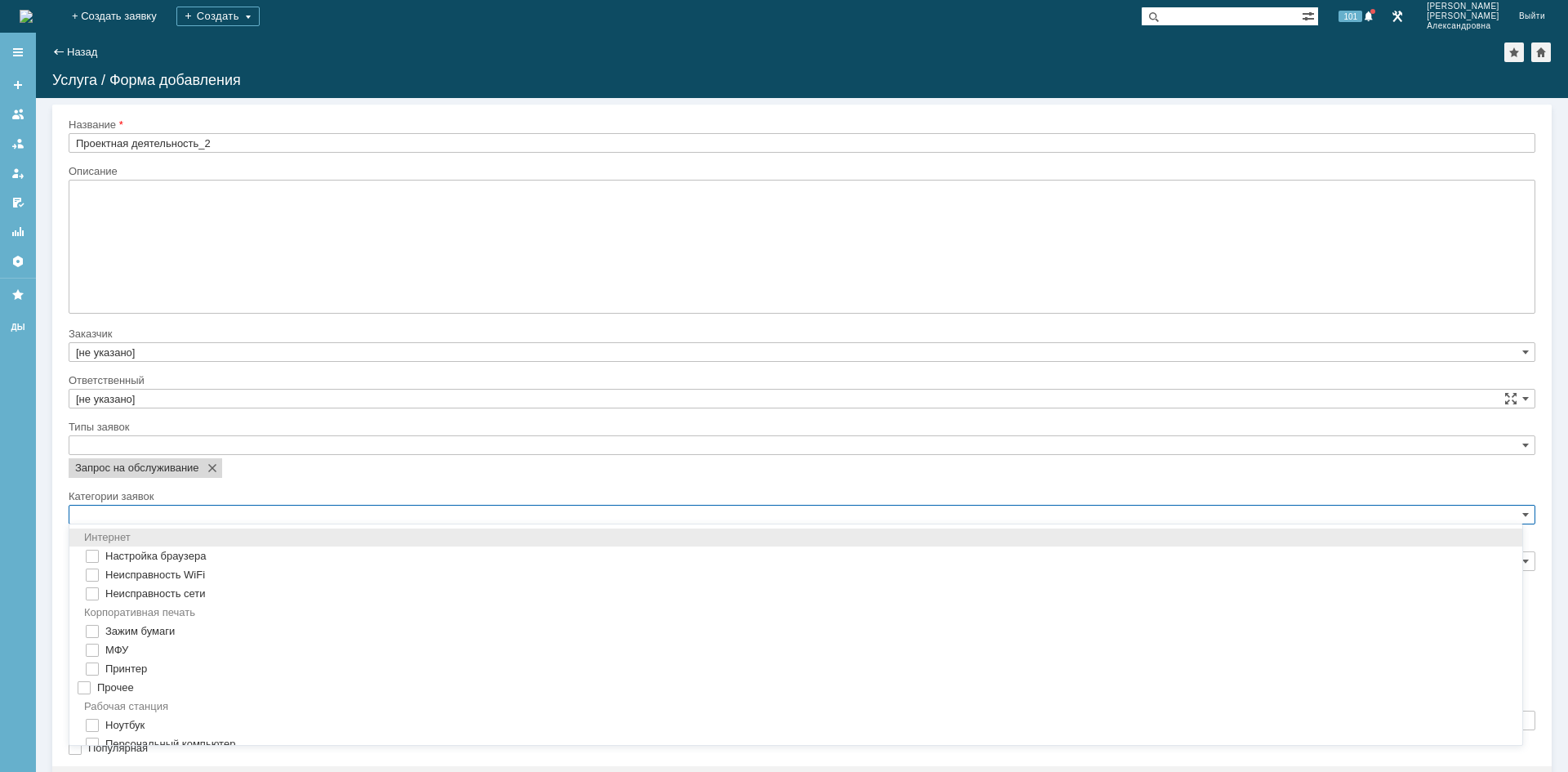
click at [130, 511] on input "text" at bounding box center [801, 514] width 1466 height 20
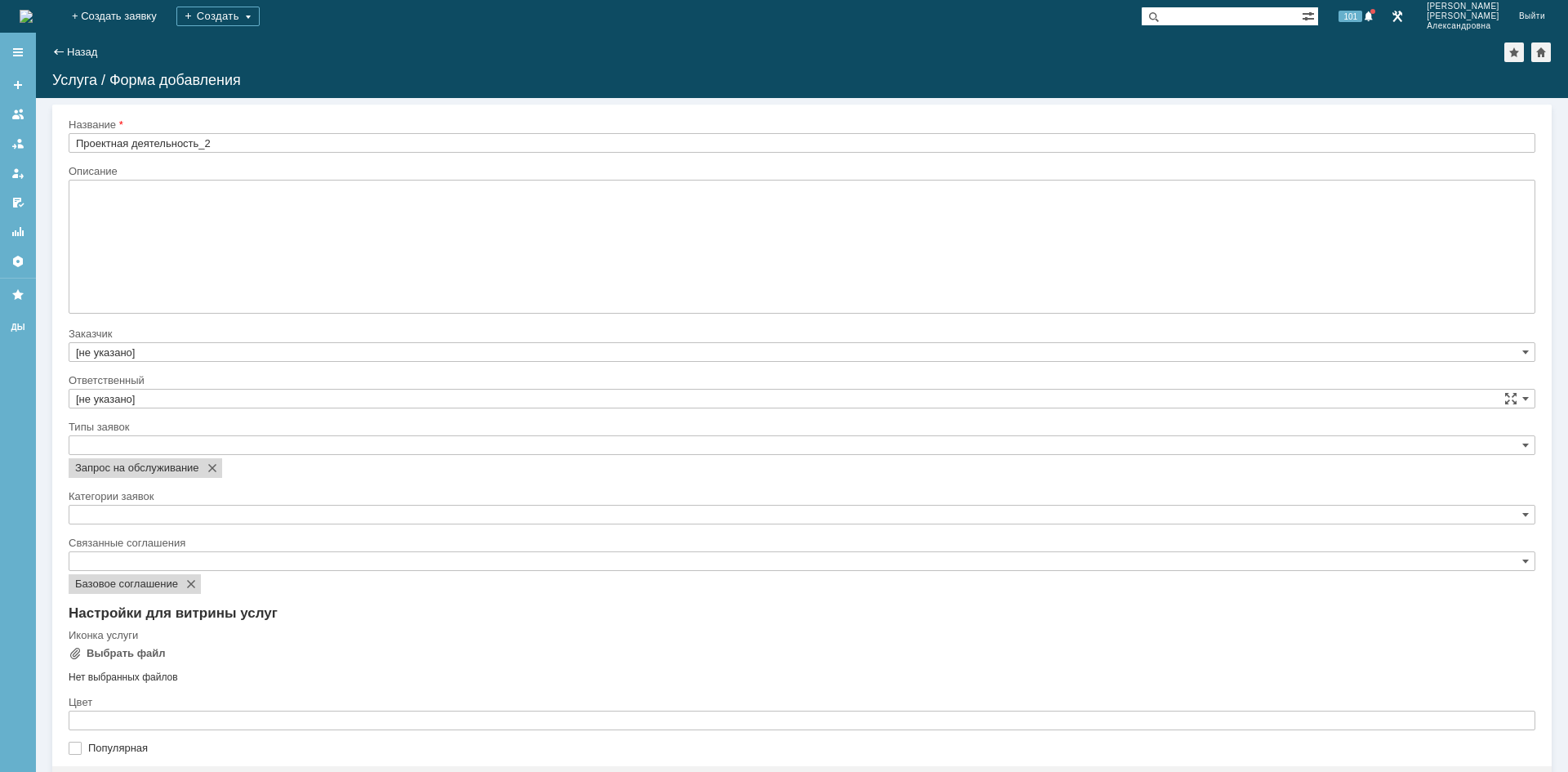
click at [58, 489] on div "Внимание! Выбор типа объекта Тип объекта Услуга Для формы добавления Название П…" at bounding box center [801, 435] width 1499 height 662
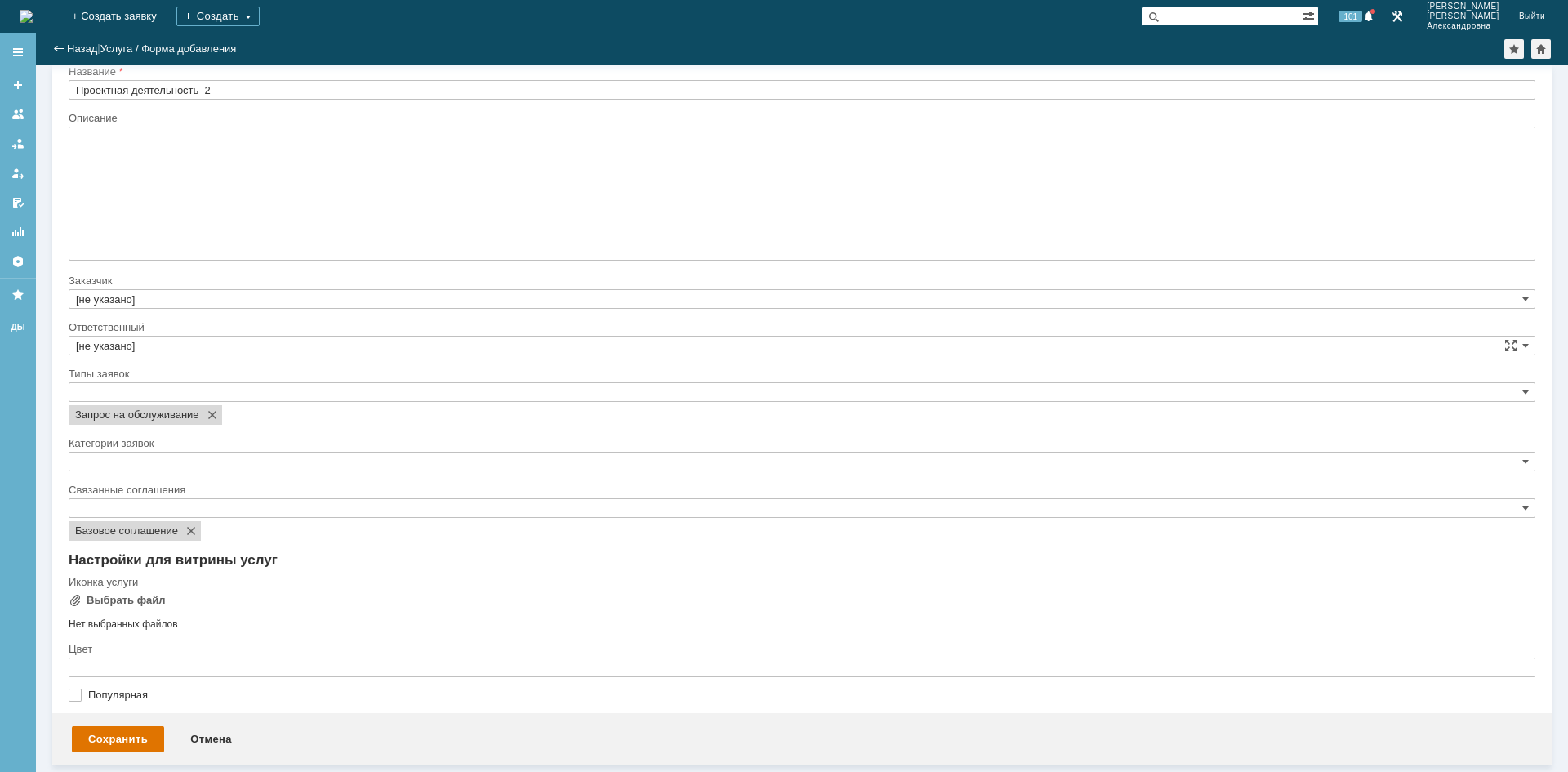
scroll to position [21, 0]
click at [101, 737] on div "Сохранить" at bounding box center [118, 739] width 92 height 26
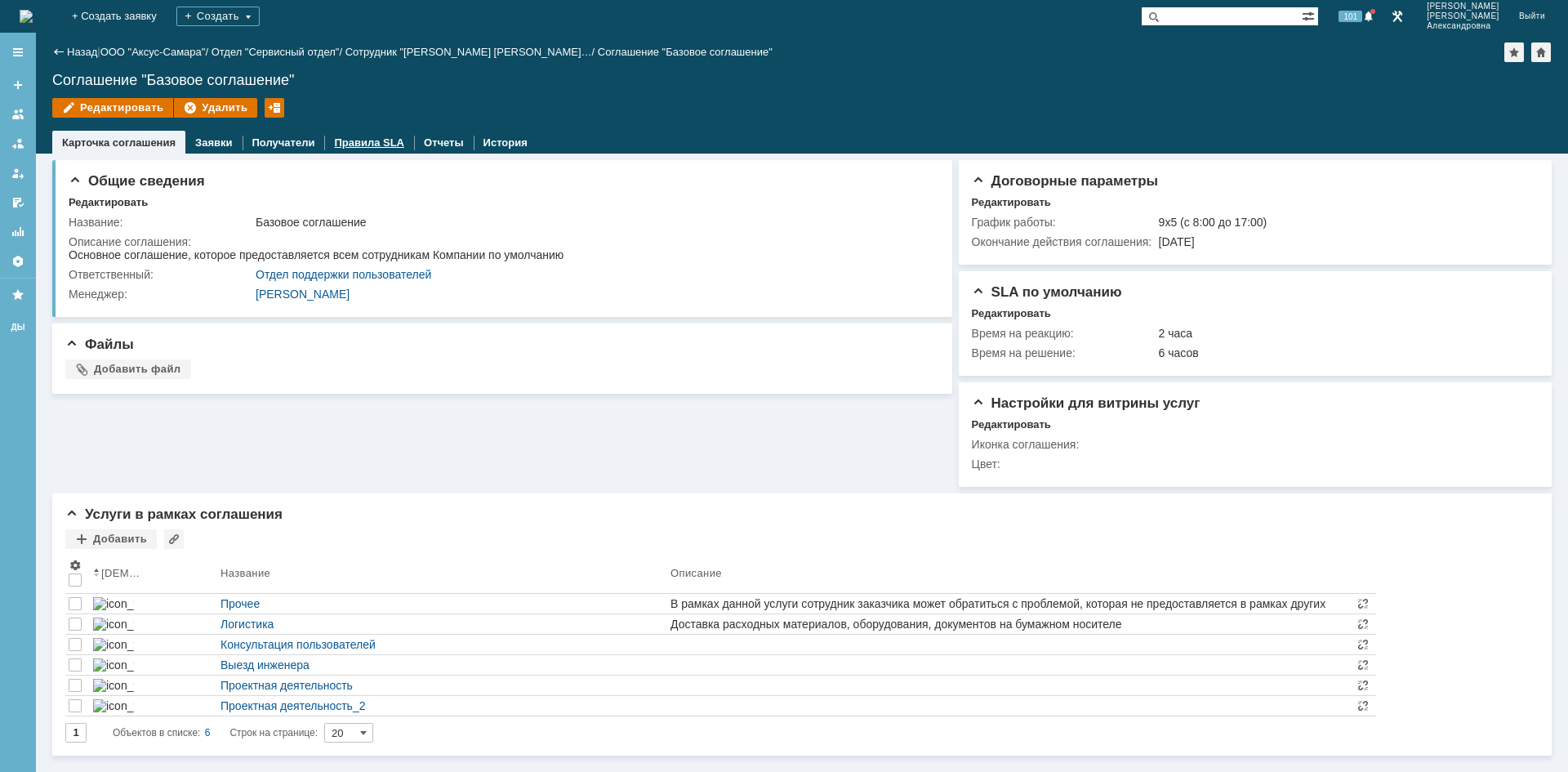
click at [355, 144] on link "Правила SLA" at bounding box center [369, 142] width 70 height 12
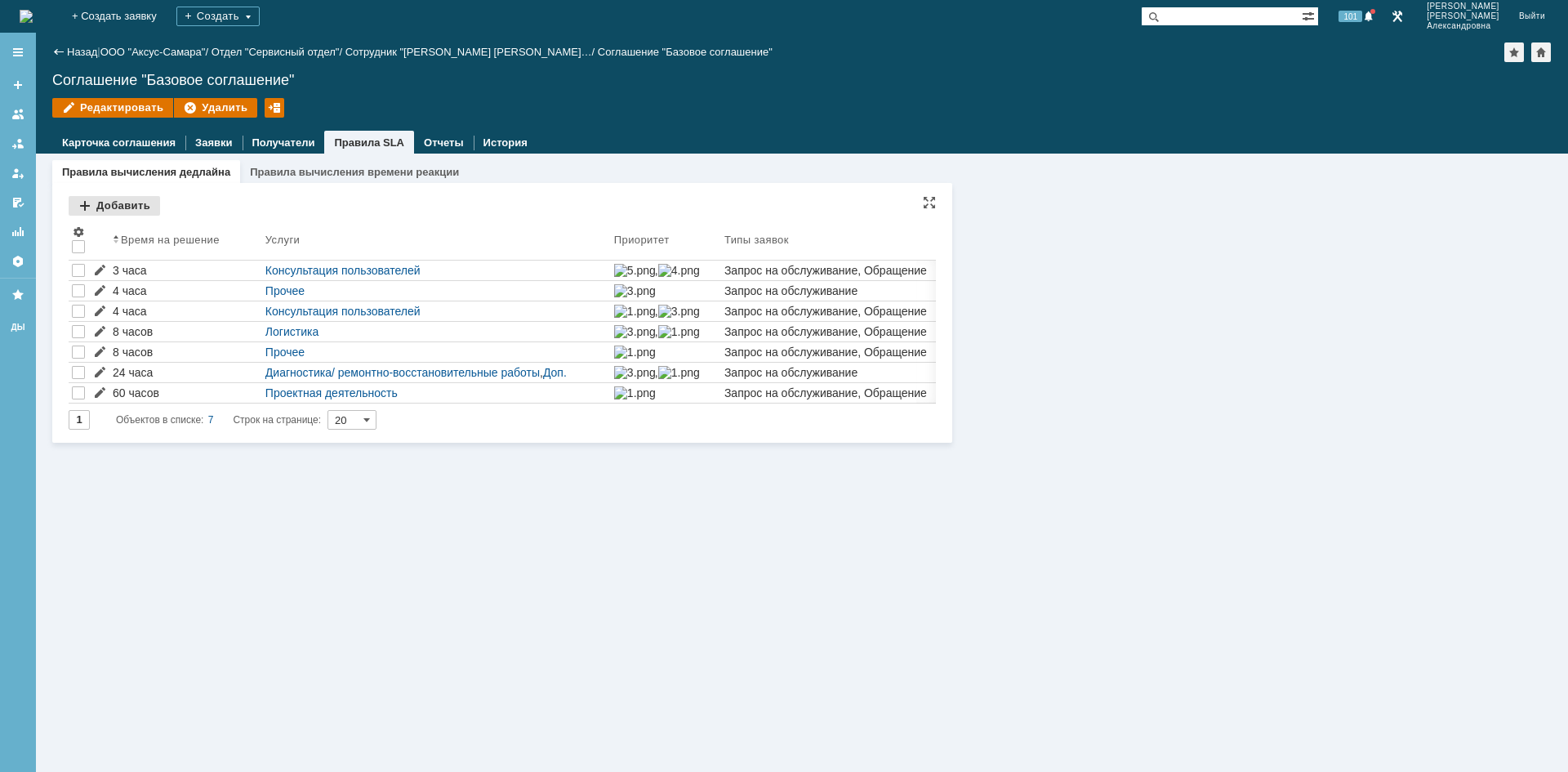
click at [116, 208] on div "Добавить" at bounding box center [114, 206] width 91 height 20
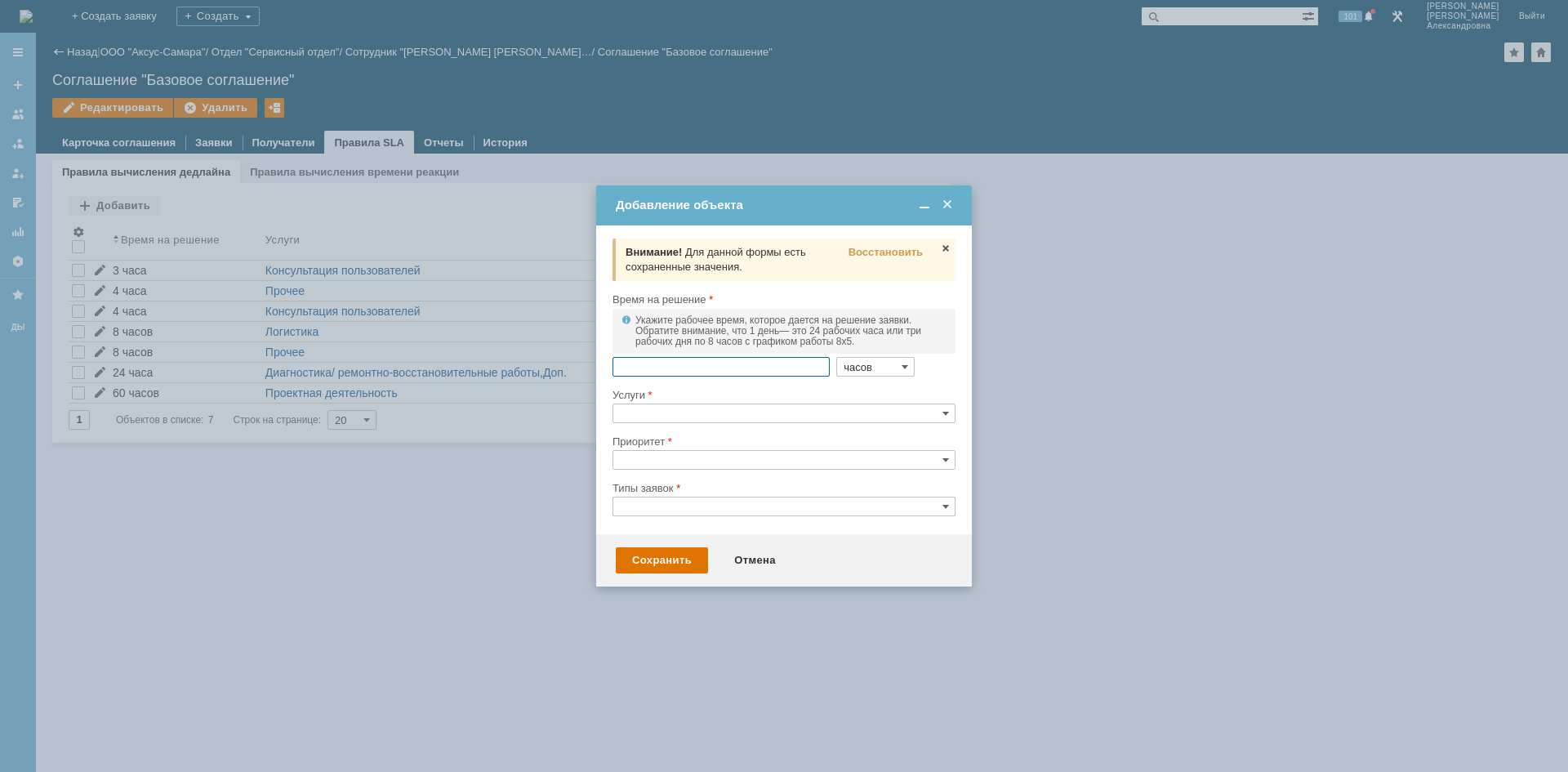
click at [869, 366] on input "часов" at bounding box center [875, 366] width 78 height 20
click at [860, 428] on span "дней" at bounding box center [866, 426] width 63 height 13
click at [657, 370] on input "text" at bounding box center [721, 366] width 217 height 20
type input "дней"
type input "15"
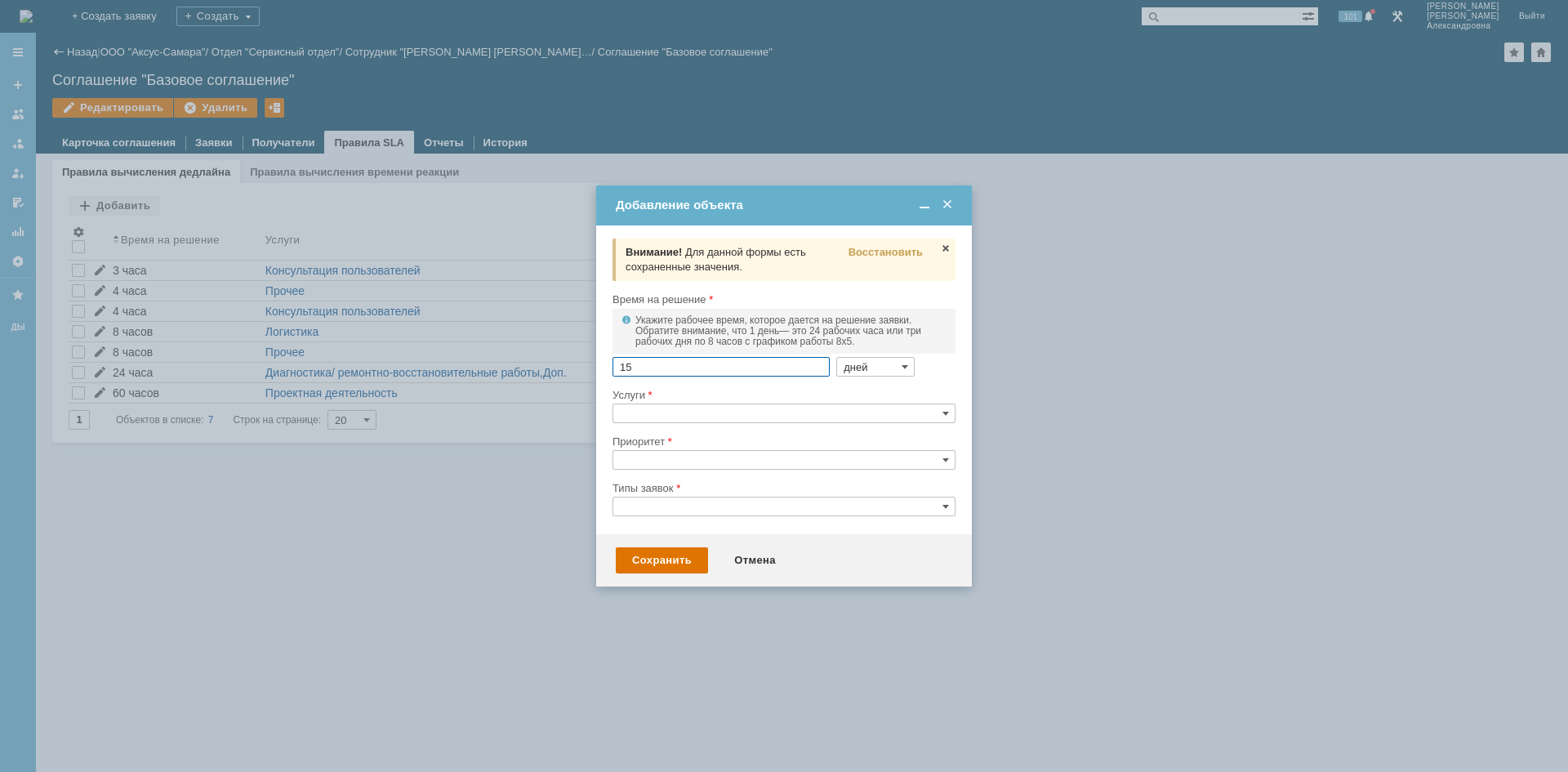
click at [754, 427] on div at bounding box center [783, 428] width 343 height 11
click at [746, 411] on input "text" at bounding box center [783, 413] width 343 height 20
click at [742, 506] on span "Проектная деятельность_2" at bounding box center [794, 511] width 307 height 13
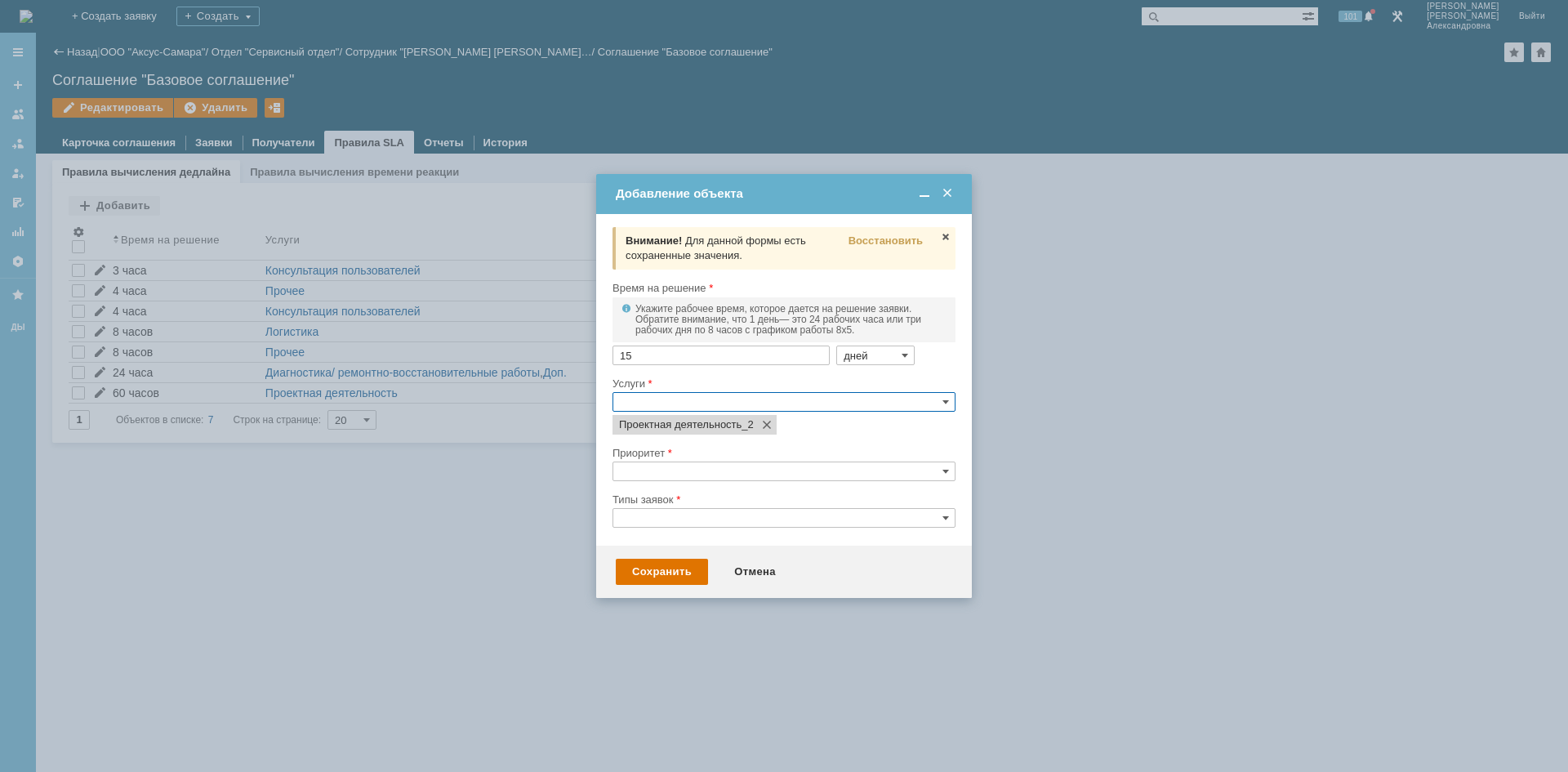
click at [826, 652] on div at bounding box center [784, 386] width 1568 height 772
click at [678, 467] on input "text" at bounding box center [783, 471] width 343 height 20
click at [674, 549] on span "4. Минимальный" at bounding box center [794, 550] width 307 height 13
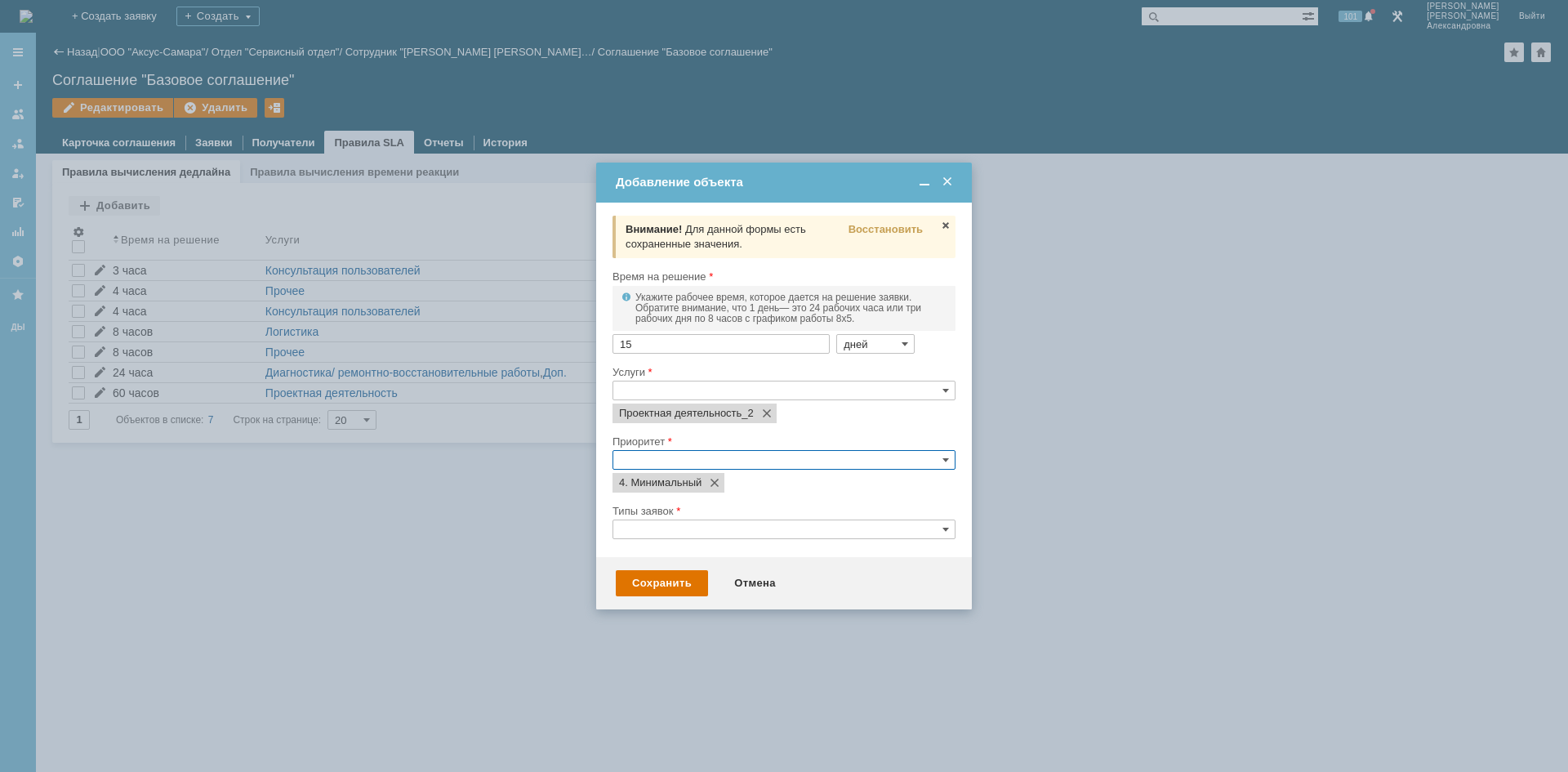
click at [889, 663] on div at bounding box center [784, 386] width 1568 height 772
click at [669, 525] on input "text" at bounding box center [783, 529] width 343 height 20
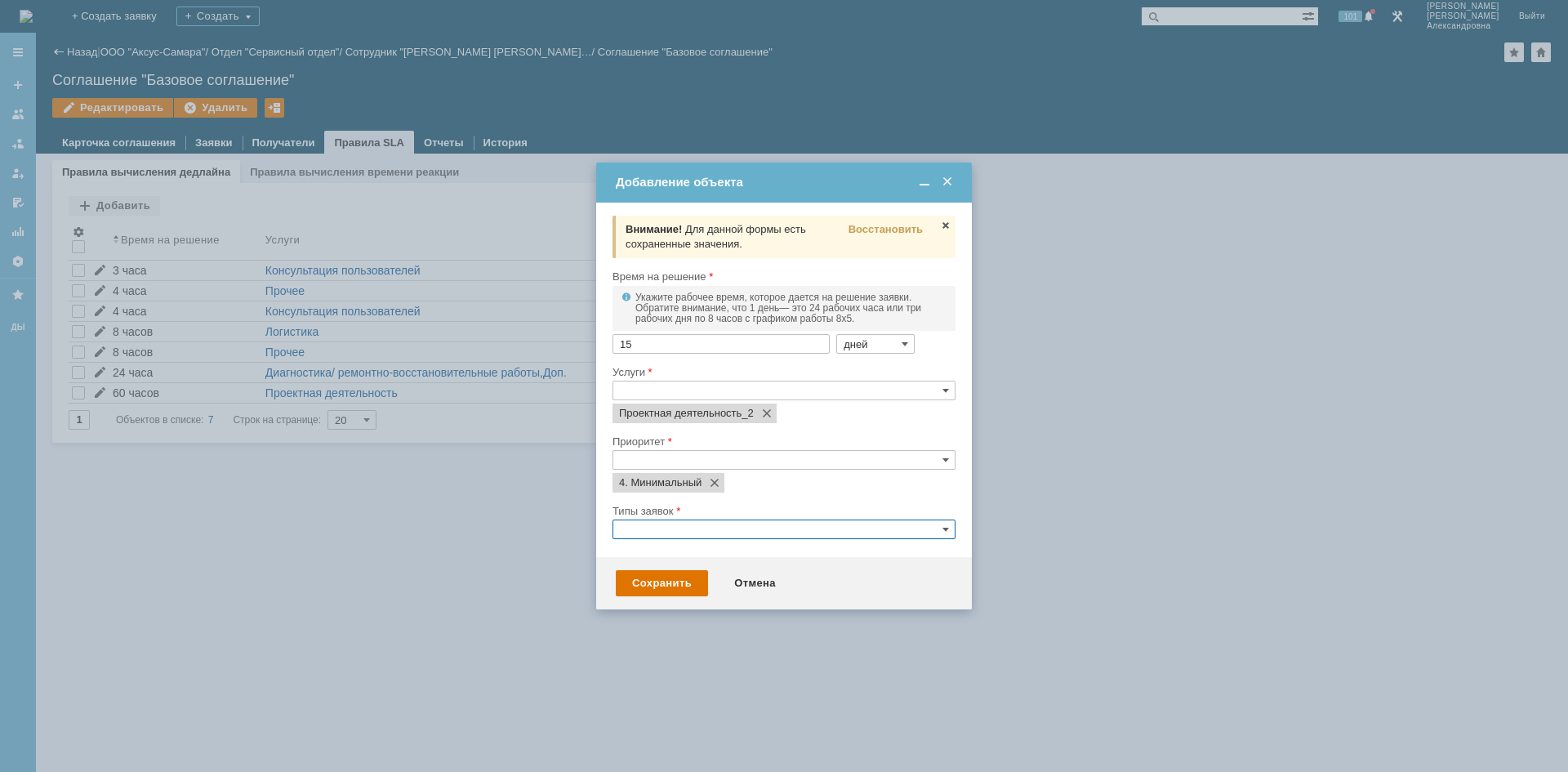
click at [667, 546] on span "Запрос на обслуживание" at bounding box center [794, 551] width 307 height 13
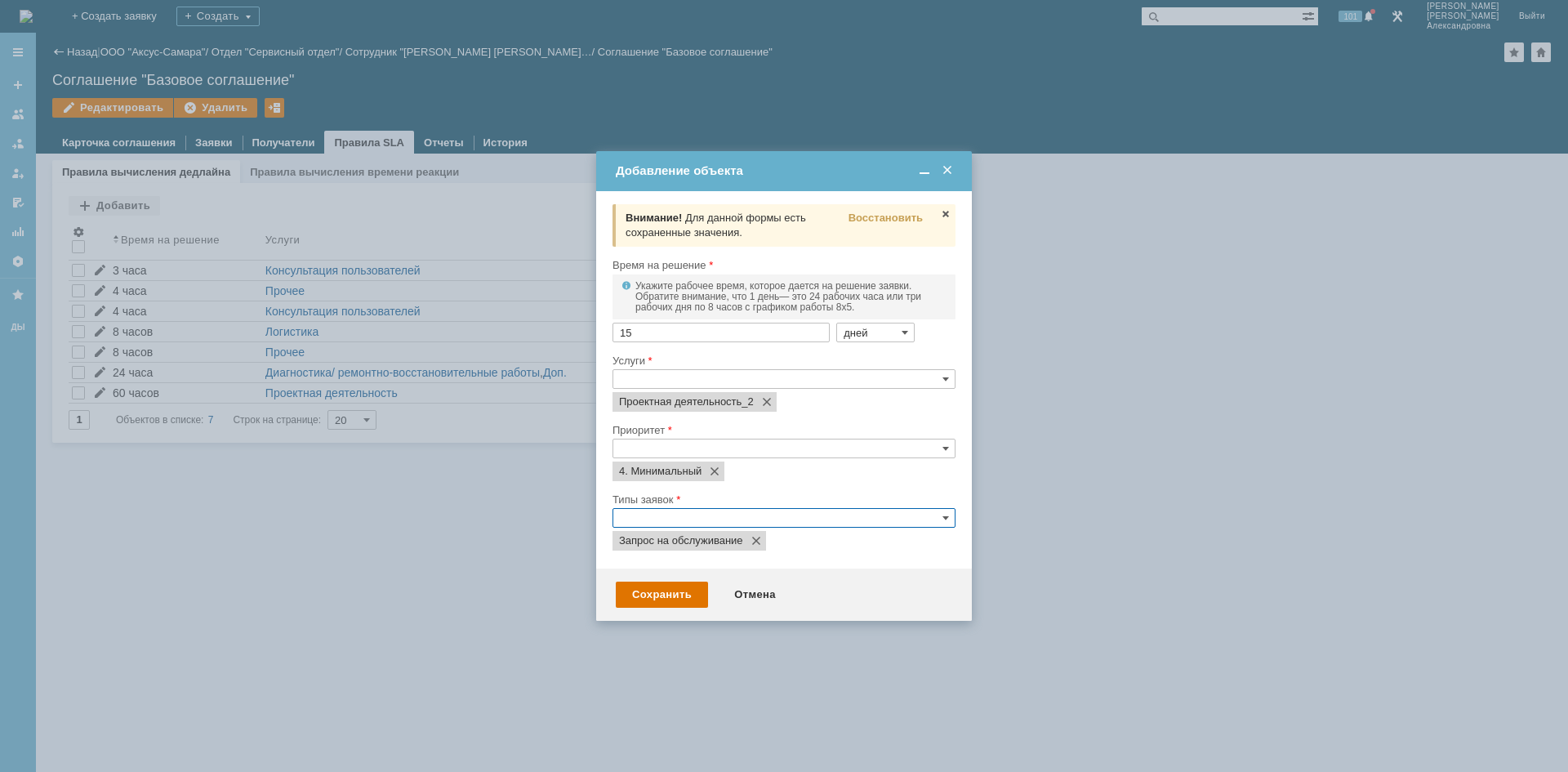
click at [904, 665] on div at bounding box center [784, 386] width 1568 height 772
drag, startPoint x: 632, startPoint y: 592, endPoint x: 673, endPoint y: 629, distance: 55.2
click at [635, 592] on div "Сохранить" at bounding box center [662, 595] width 92 height 26
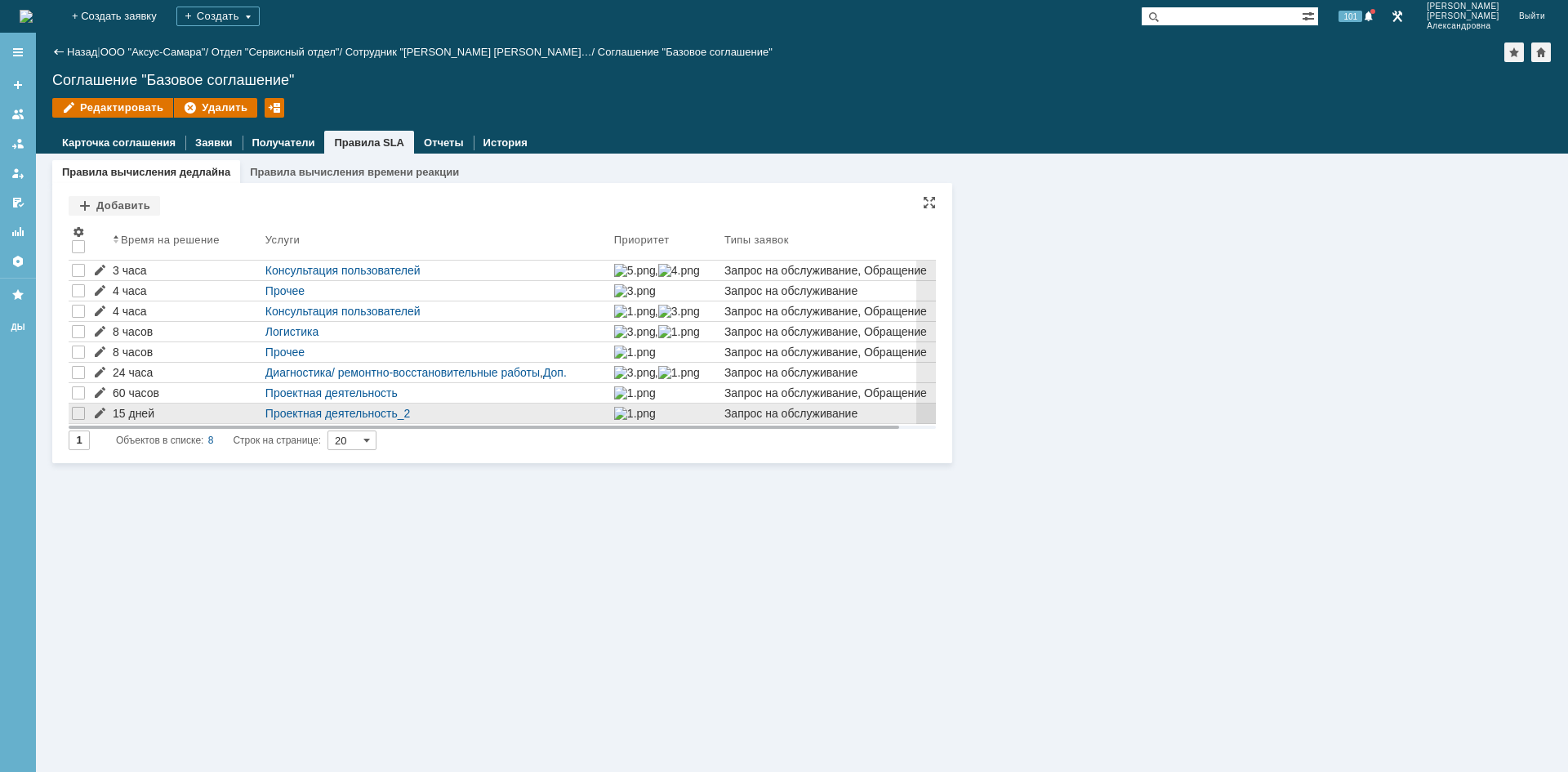
click at [130, 416] on div "15 дней" at bounding box center [186, 412] width 146 height 13
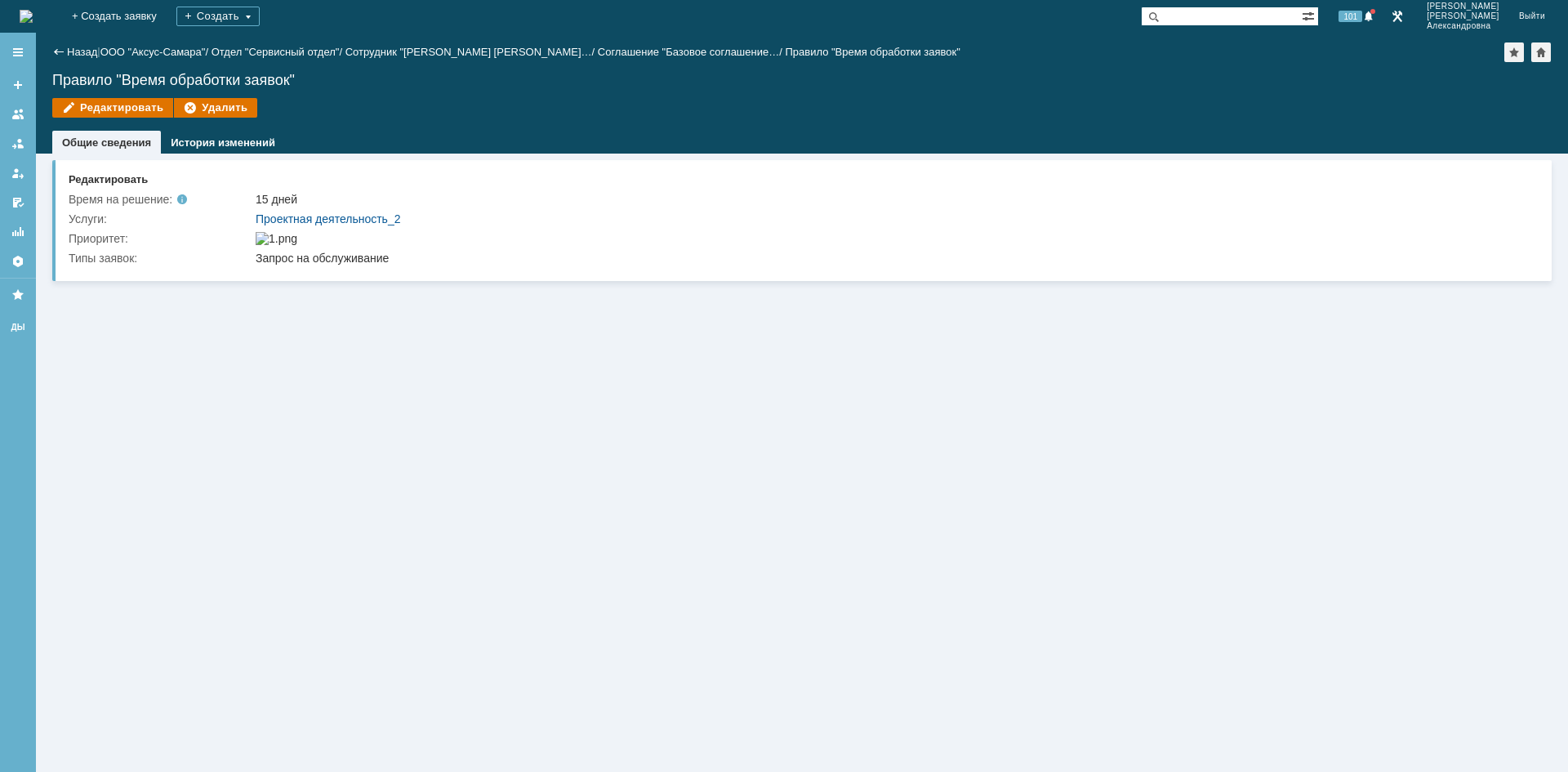
drag, startPoint x: 69, startPoint y: 54, endPoint x: 76, endPoint y: 61, distance: 9.9
click at [71, 54] on link "Назад" at bounding box center [82, 52] width 30 height 12
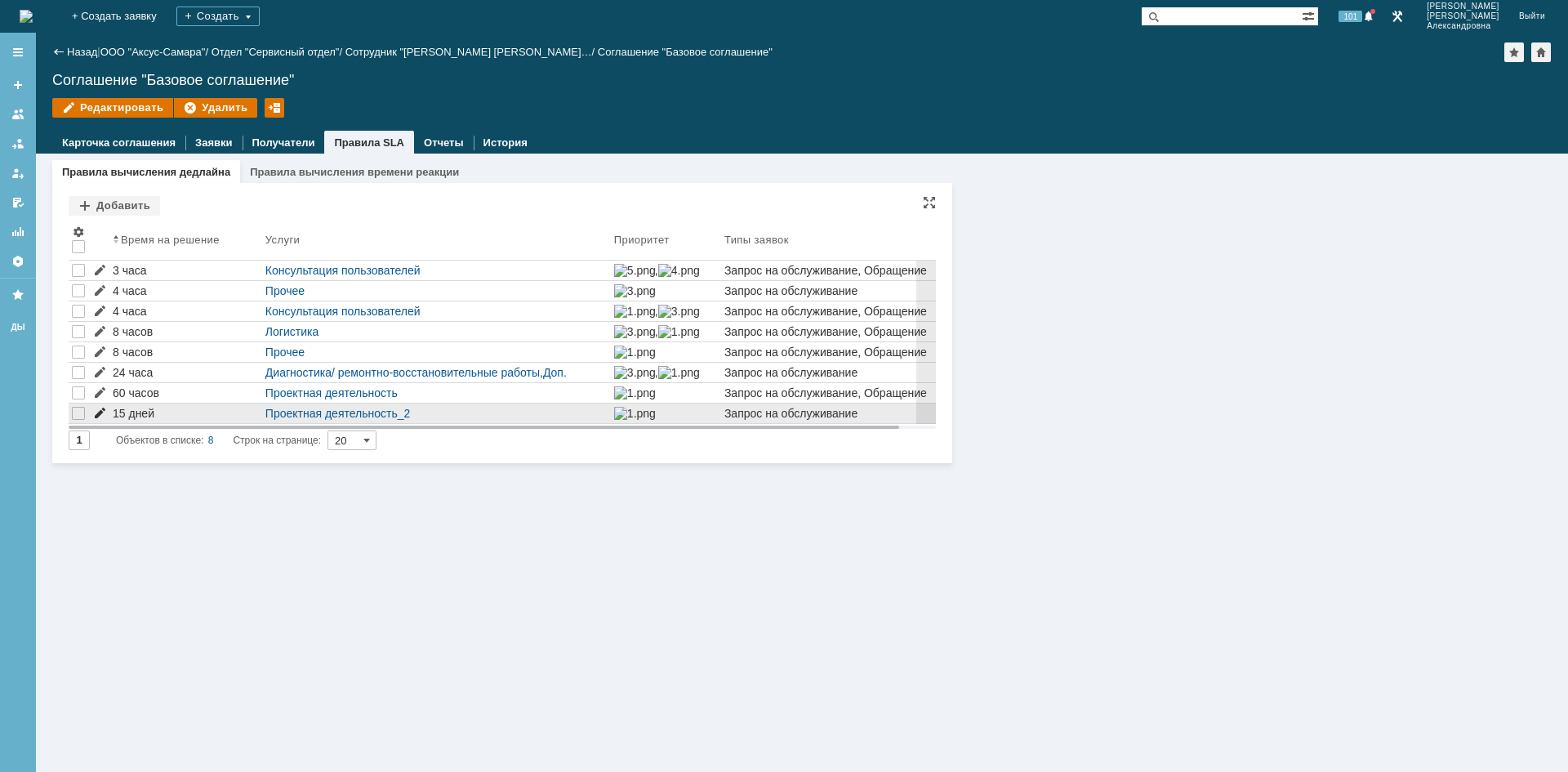
click at [102, 295] on icon at bounding box center [100, 290] width 10 height 10
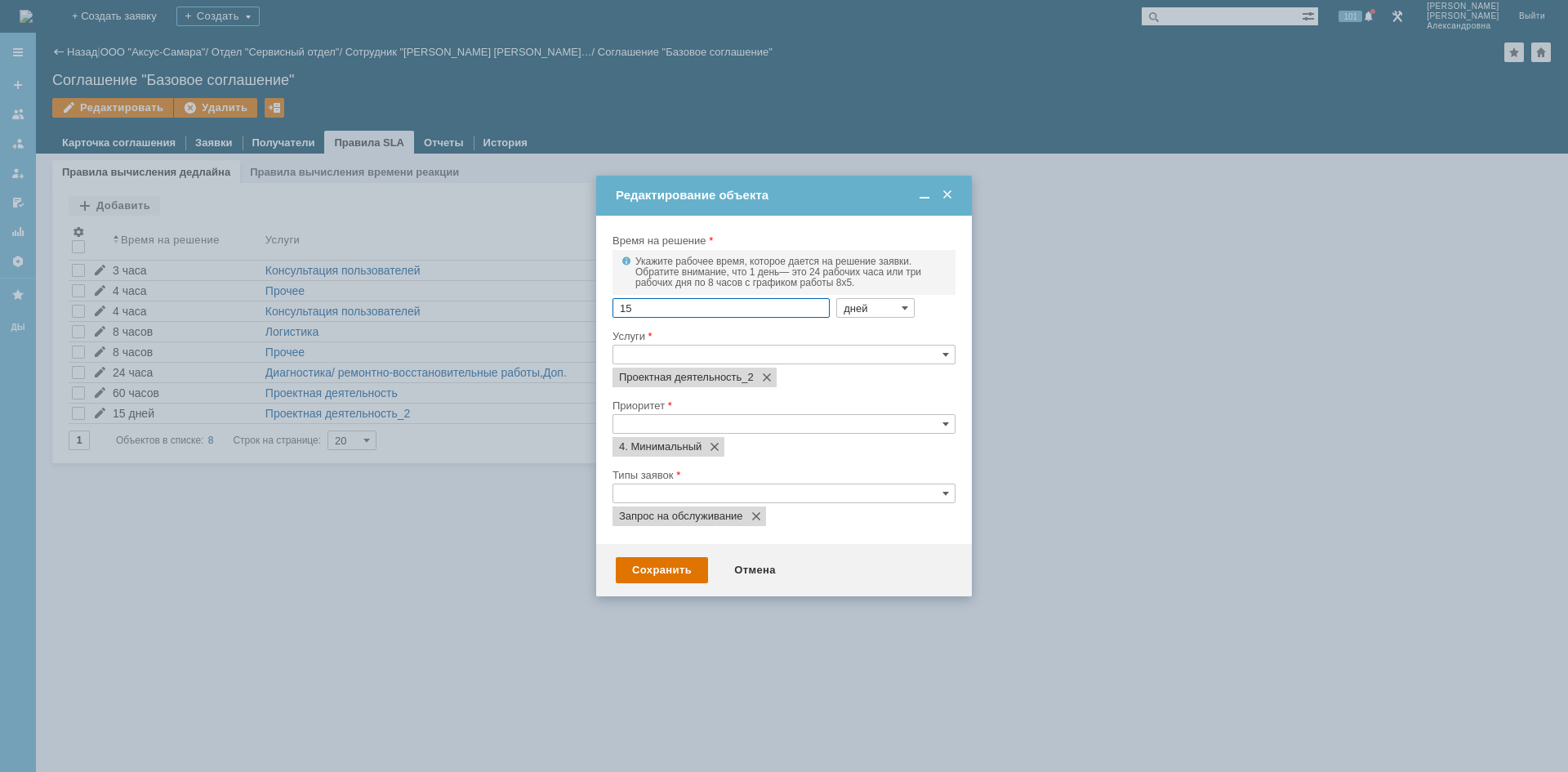
click at [879, 313] on input "дней" at bounding box center [875, 307] width 78 height 20
drag, startPoint x: 867, startPoint y: 386, endPoint x: 952, endPoint y: 582, distance: 213.6
click at [867, 391] on span "недель" at bounding box center [866, 386] width 63 height 13
drag, startPoint x: 995, startPoint y: 685, endPoint x: 941, endPoint y: 650, distance: 64.4
click at [997, 678] on div at bounding box center [784, 386] width 1568 height 772
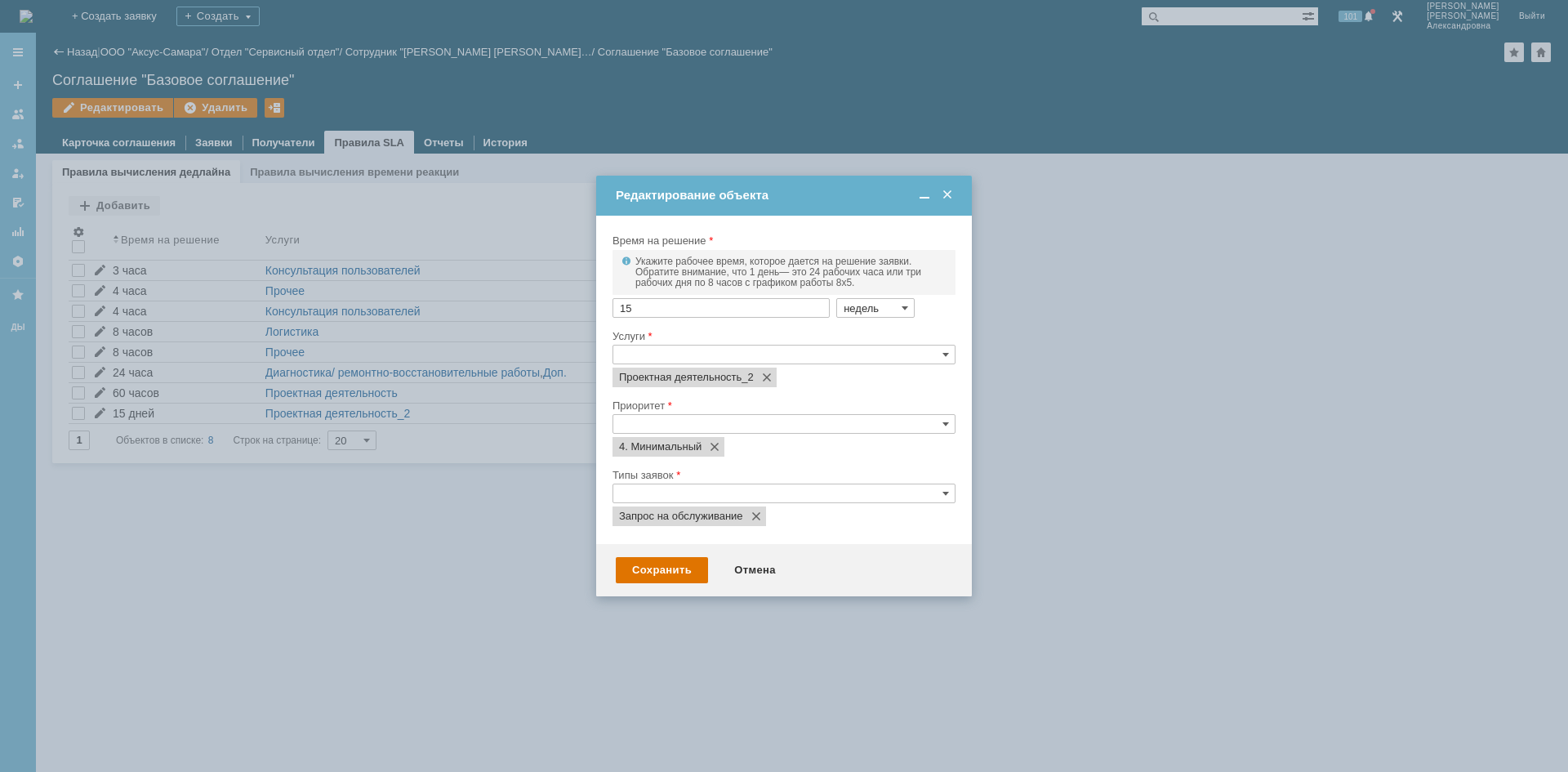
type input "недель"
click at [636, 566] on div "Сохранить" at bounding box center [662, 570] width 92 height 26
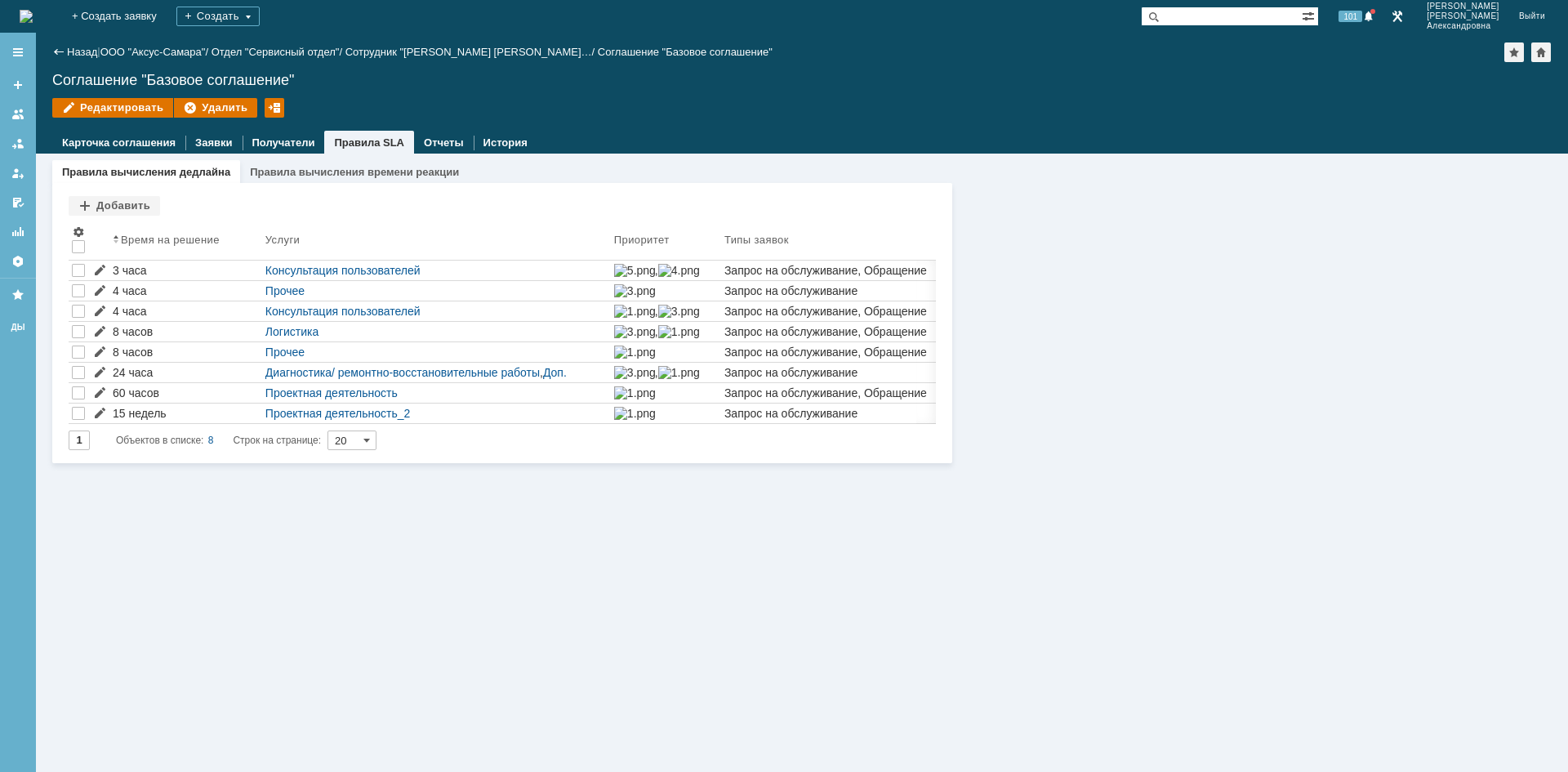
click at [932, 644] on div "Правила вычисления дедлайна Правила вычисления времени реакции Правила вычислен…" at bounding box center [801, 463] width 1532 height 618
click at [27, 16] on img at bounding box center [26, 16] width 13 height 13
